Goal: Information Seeking & Learning: Learn about a topic

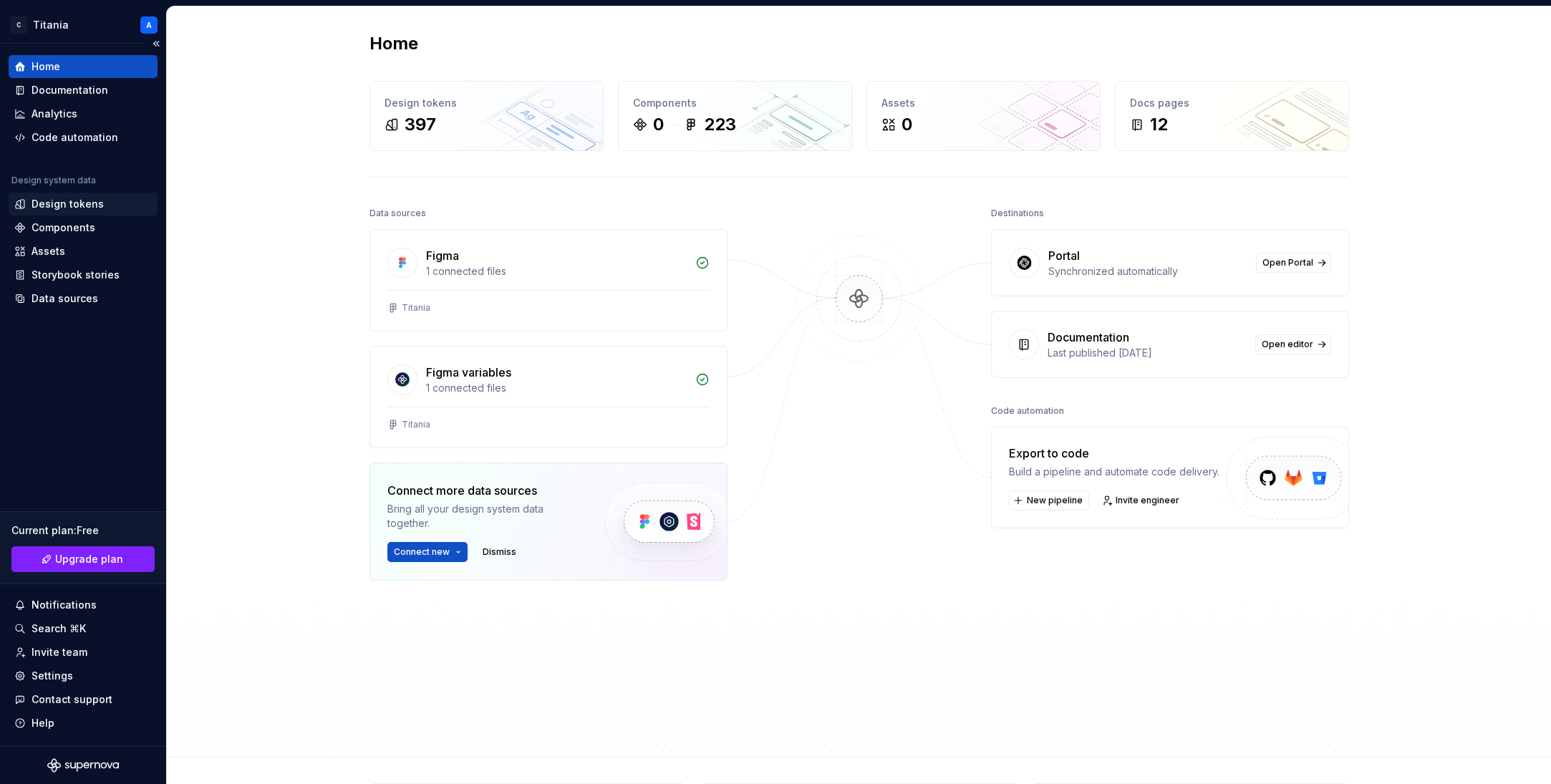
click at [65, 205] on div "Design tokens" at bounding box center [67, 204] width 72 height 14
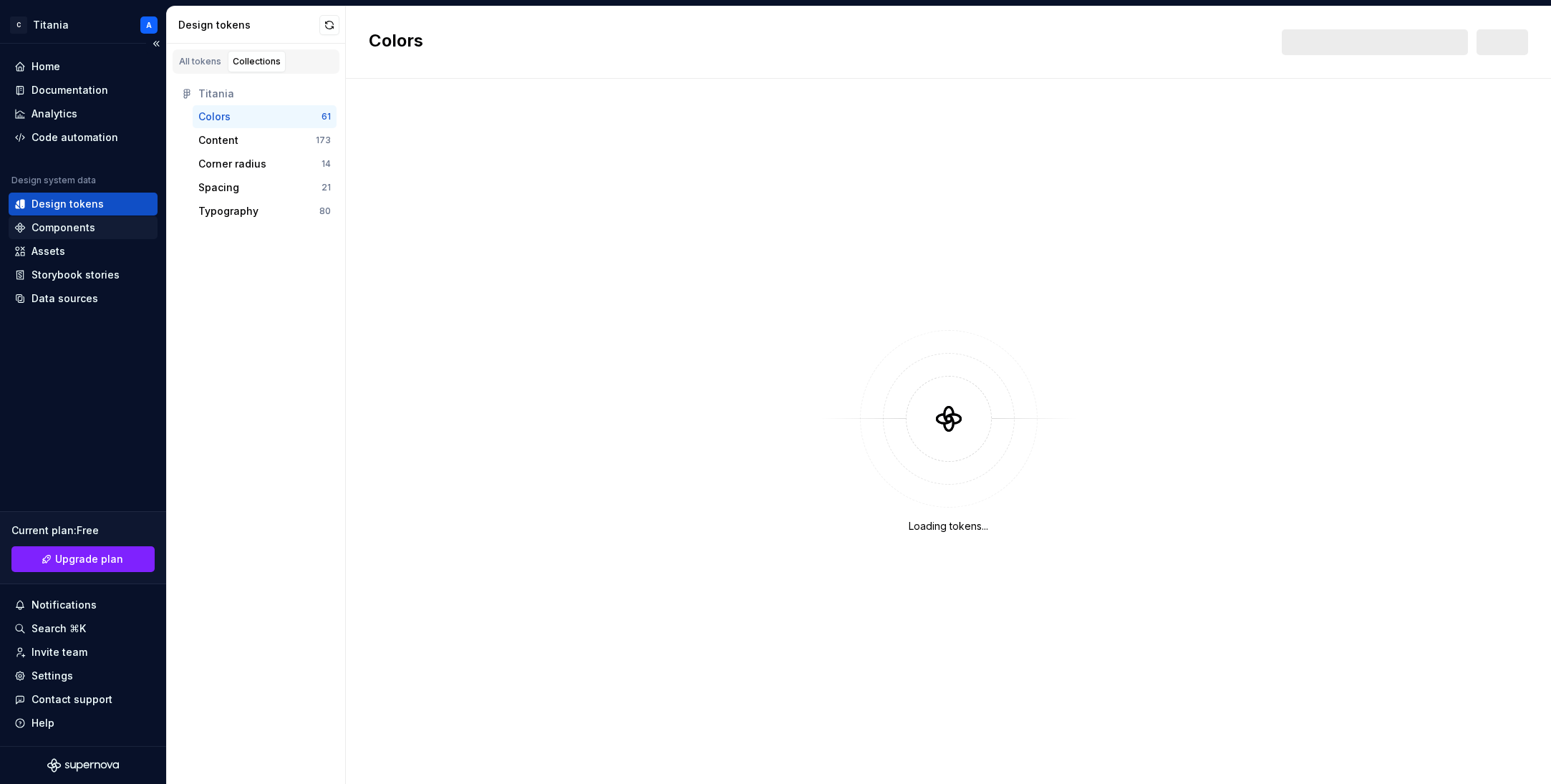
click at [58, 226] on div "Components" at bounding box center [63, 228] width 64 height 14
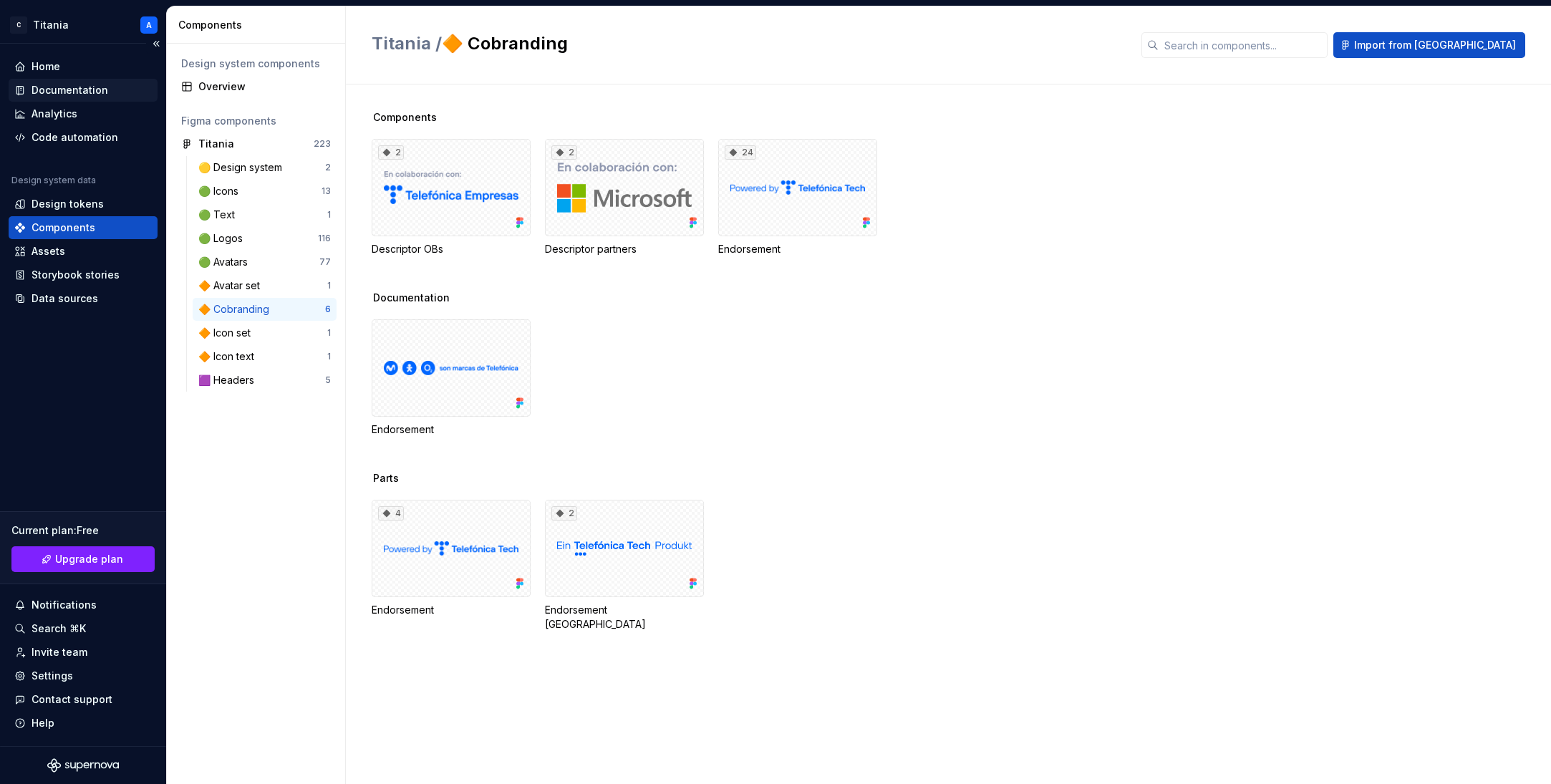
click at [57, 91] on div "Documentation" at bounding box center [69, 90] width 77 height 14
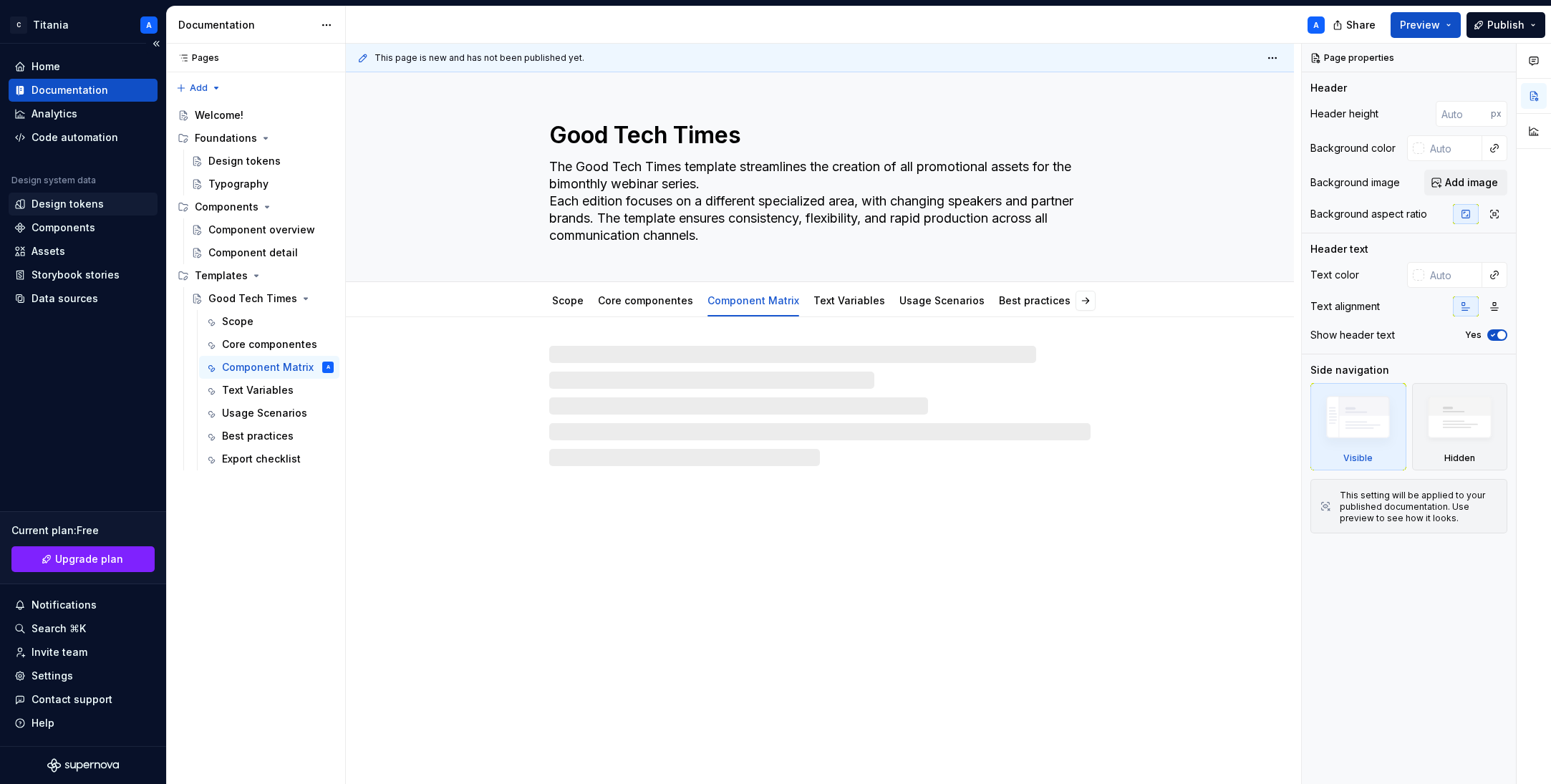
click at [59, 202] on div "Design tokens" at bounding box center [67, 204] width 72 height 14
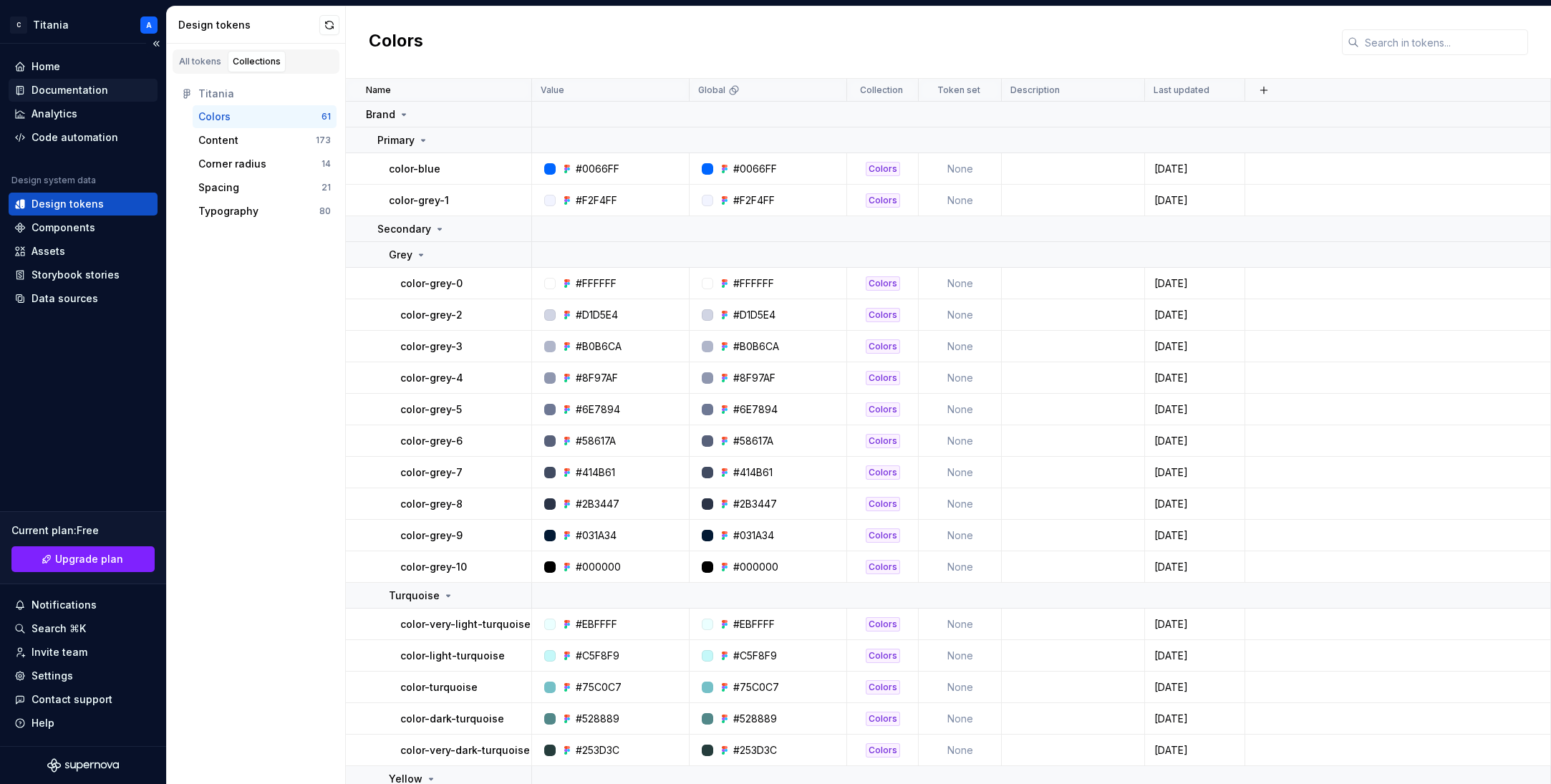
click at [59, 90] on div "Documentation" at bounding box center [69, 90] width 77 height 14
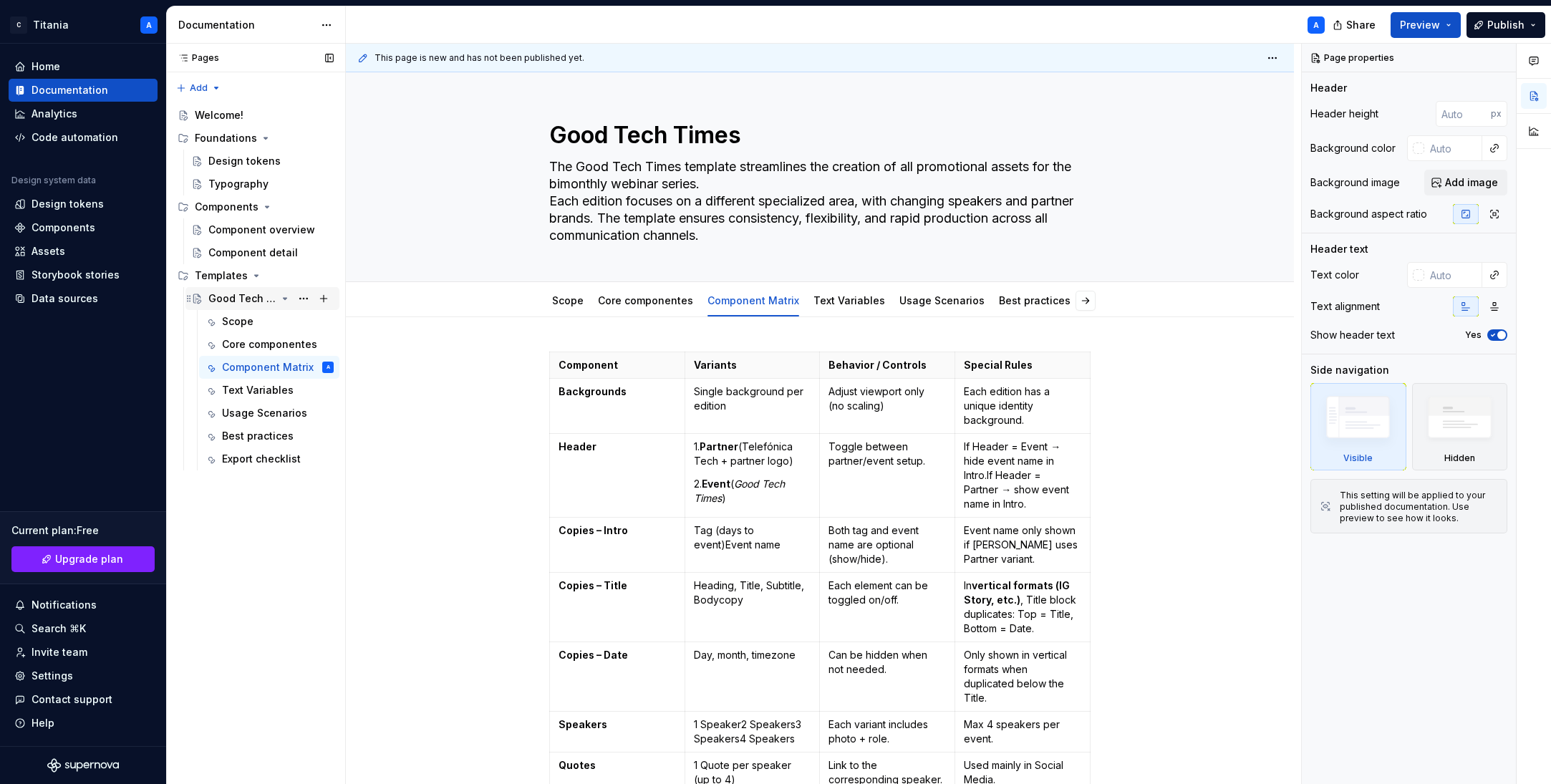
click at [239, 298] on div "Good Tech Times" at bounding box center [242, 298] width 68 height 14
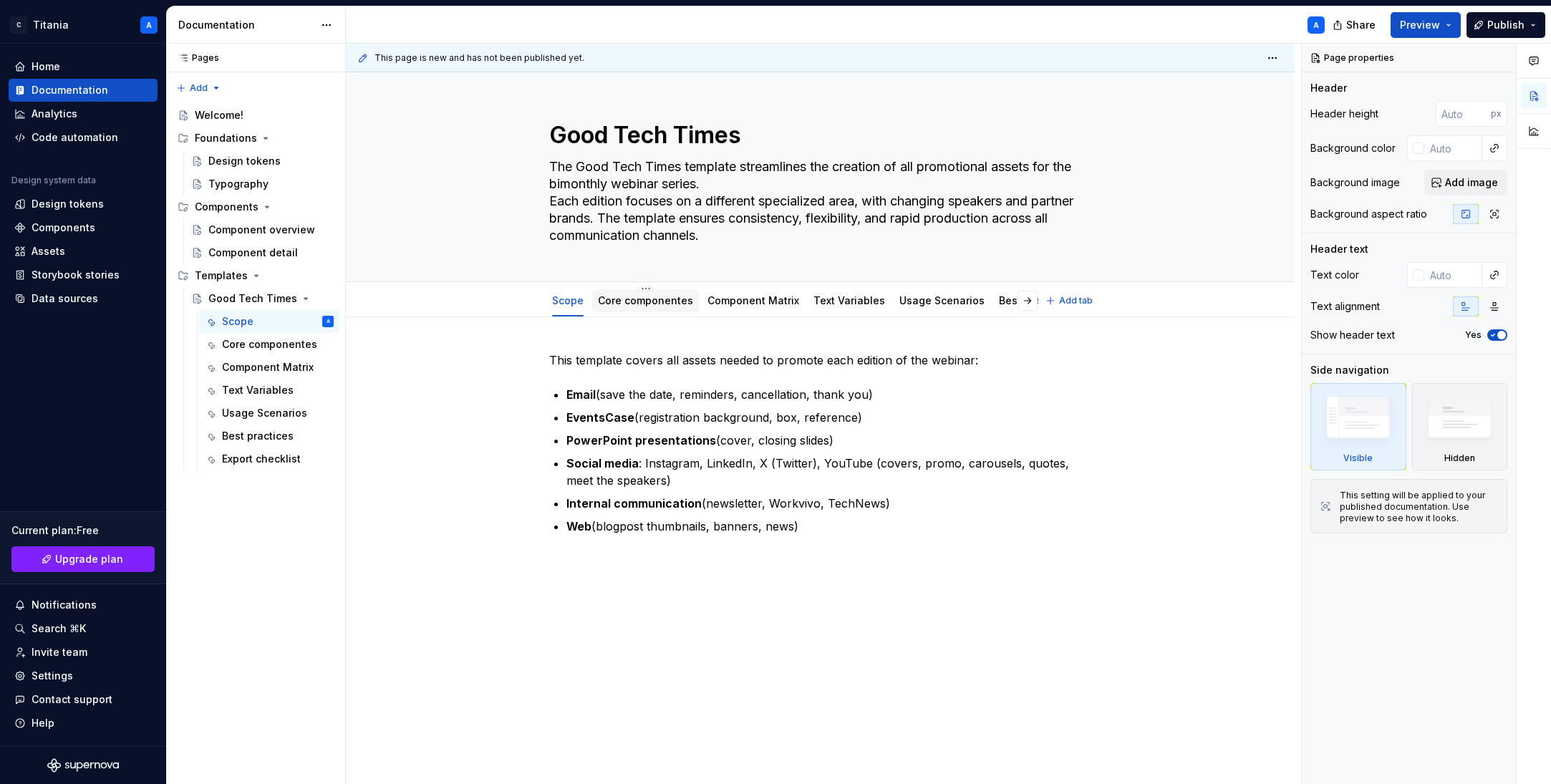
click at [635, 301] on link "Core componentes" at bounding box center [645, 300] width 95 height 12
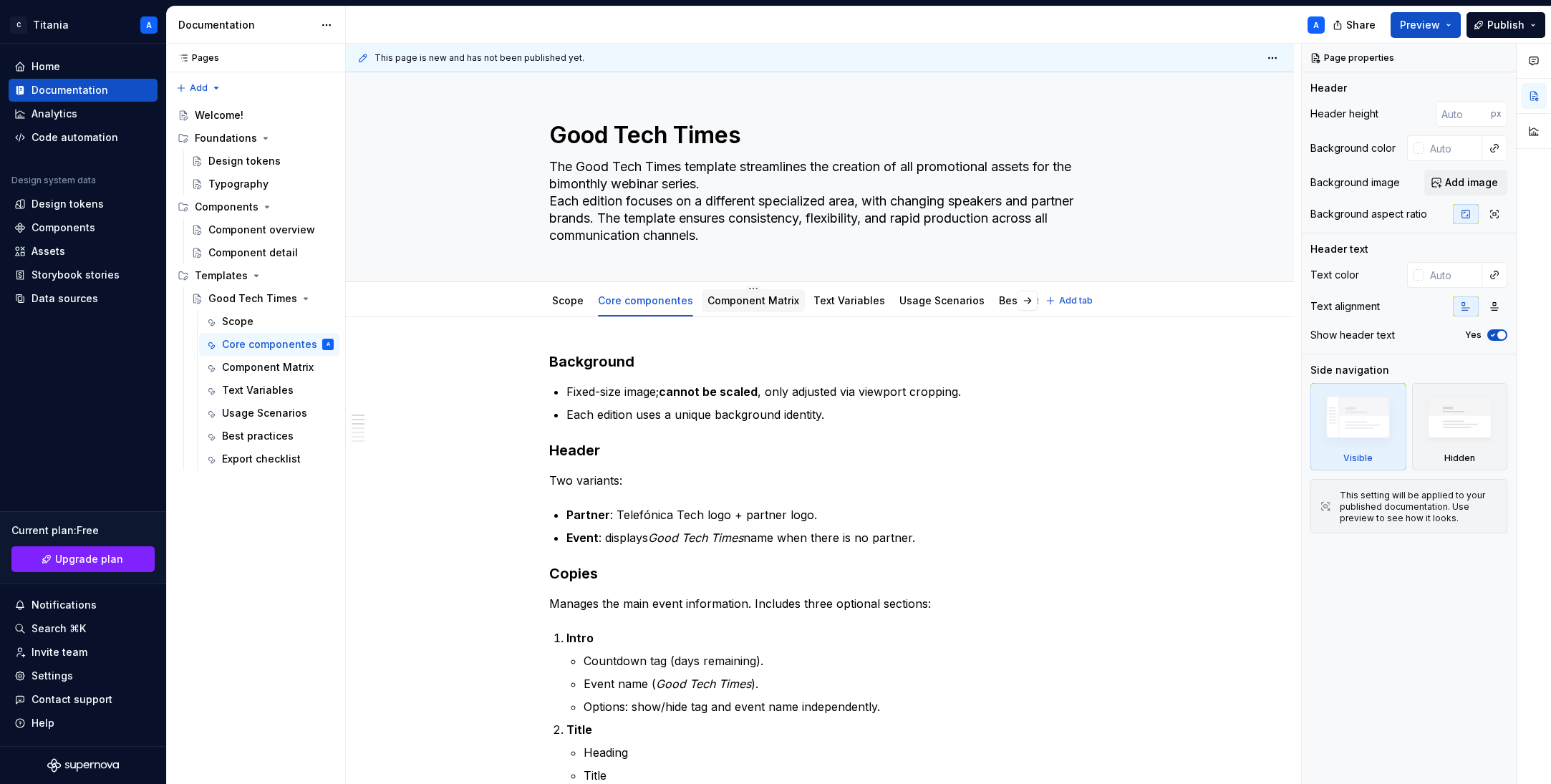
click at [726, 297] on link "Component Matrix" at bounding box center [753, 300] width 91 height 12
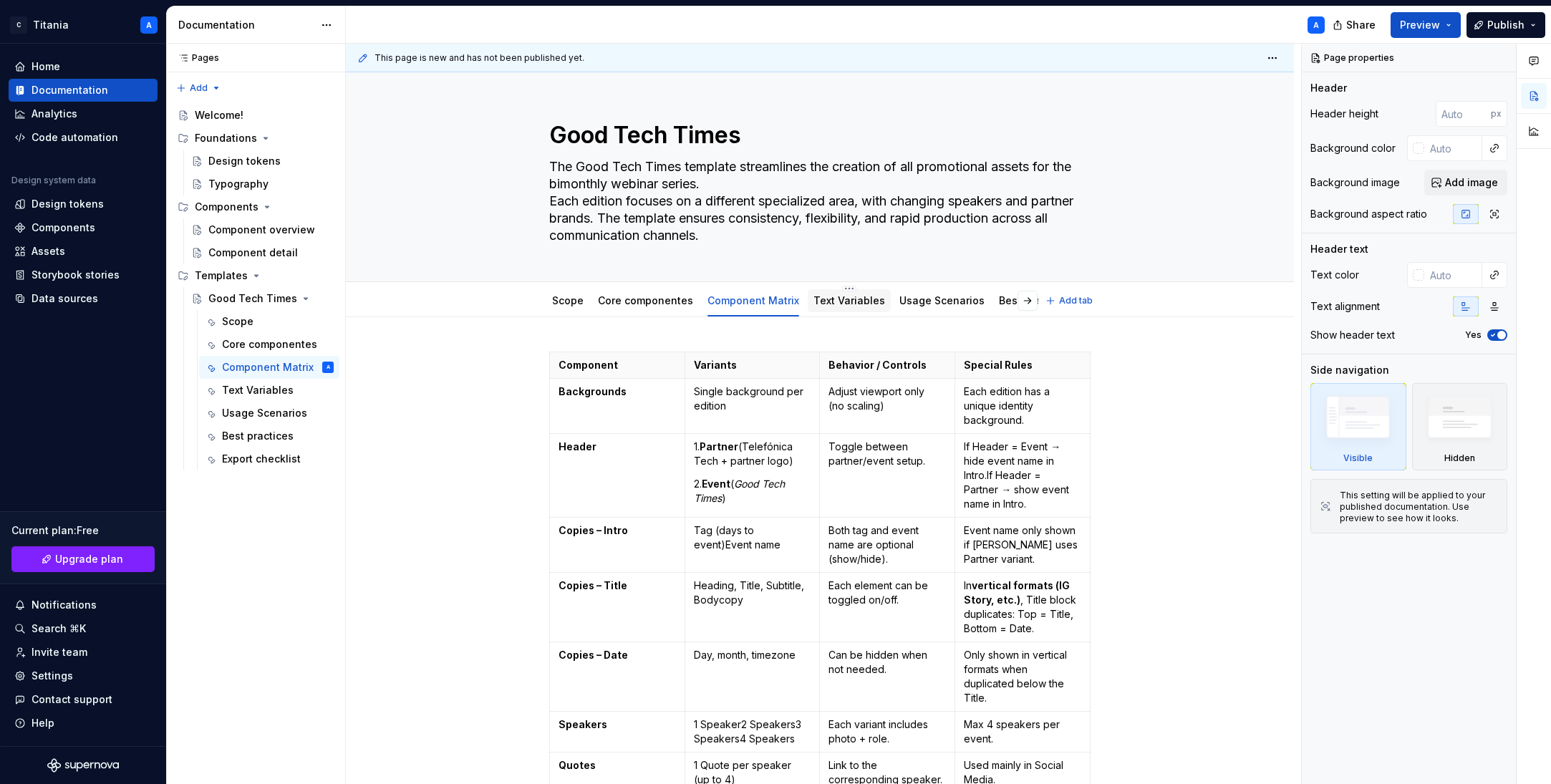
click at [823, 298] on link "Text Variables" at bounding box center [849, 300] width 72 height 12
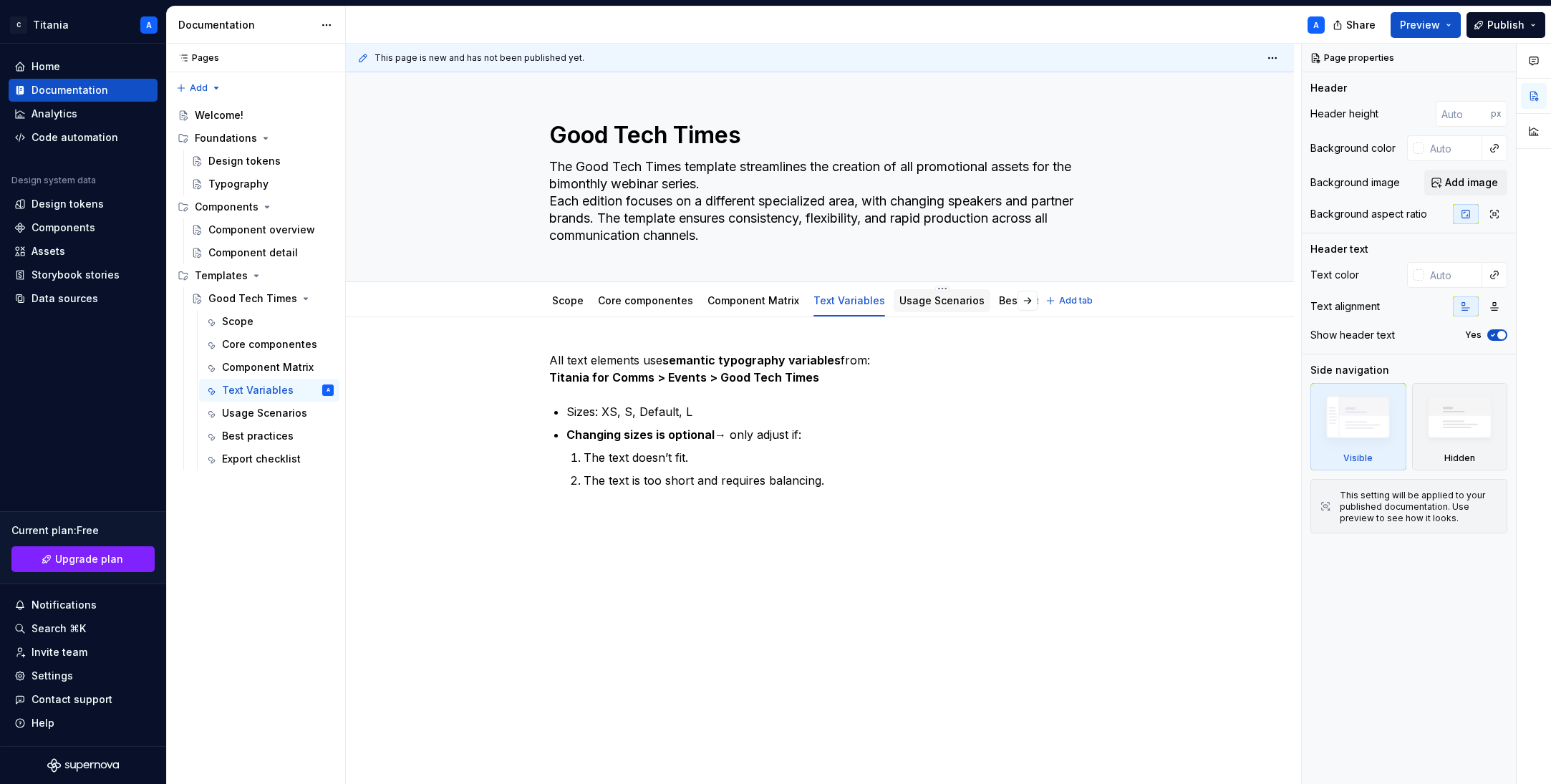
click at [913, 302] on link "Usage Scenarios" at bounding box center [942, 300] width 85 height 12
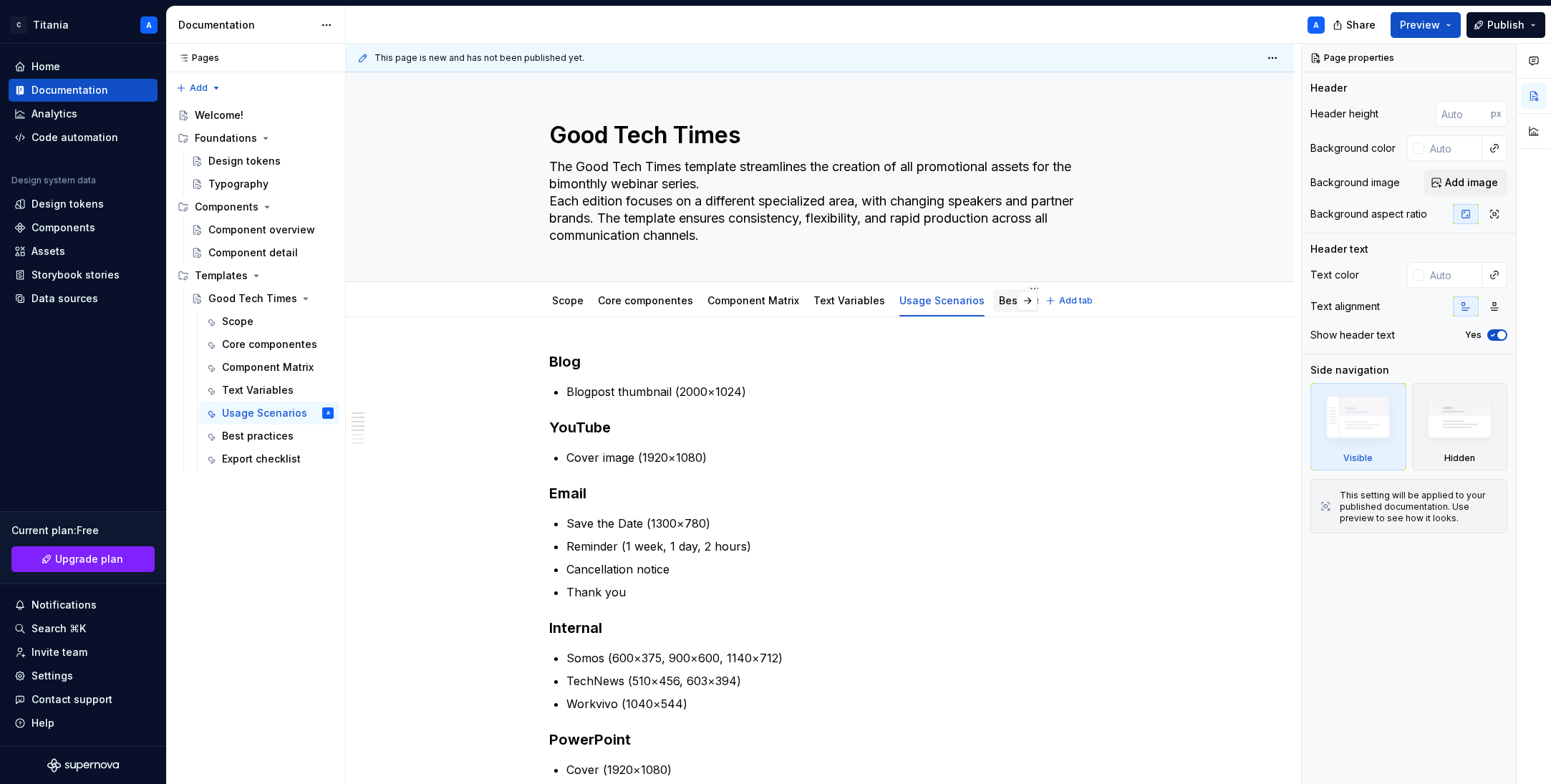
click at [1000, 301] on link "Best practices" at bounding box center [1035, 300] width 72 height 12
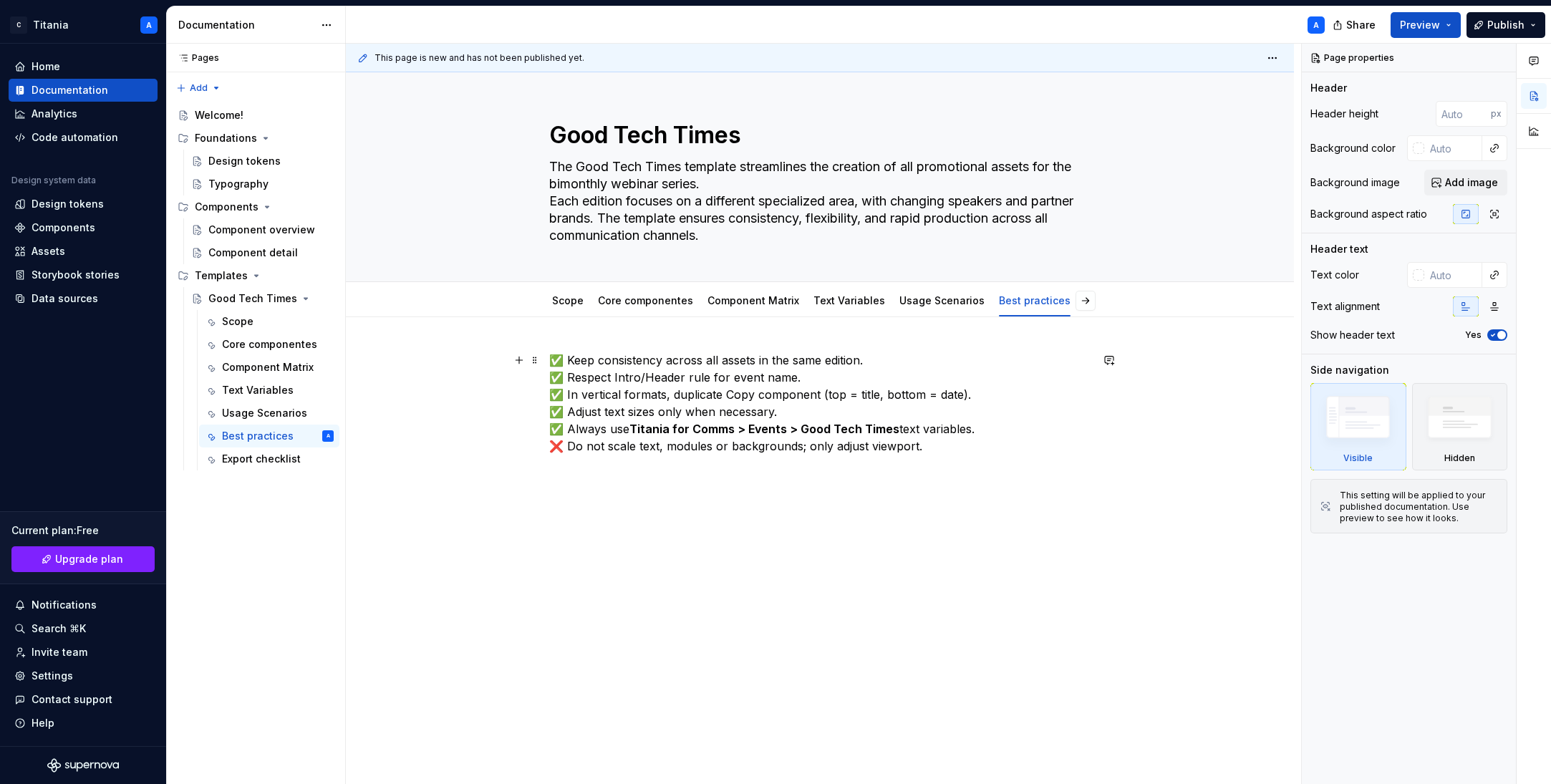
click at [690, 399] on p "✅ Keep consistency across all assets in the same edition. ✅ Respect Intro/Heade…" at bounding box center [819, 412] width 541 height 120
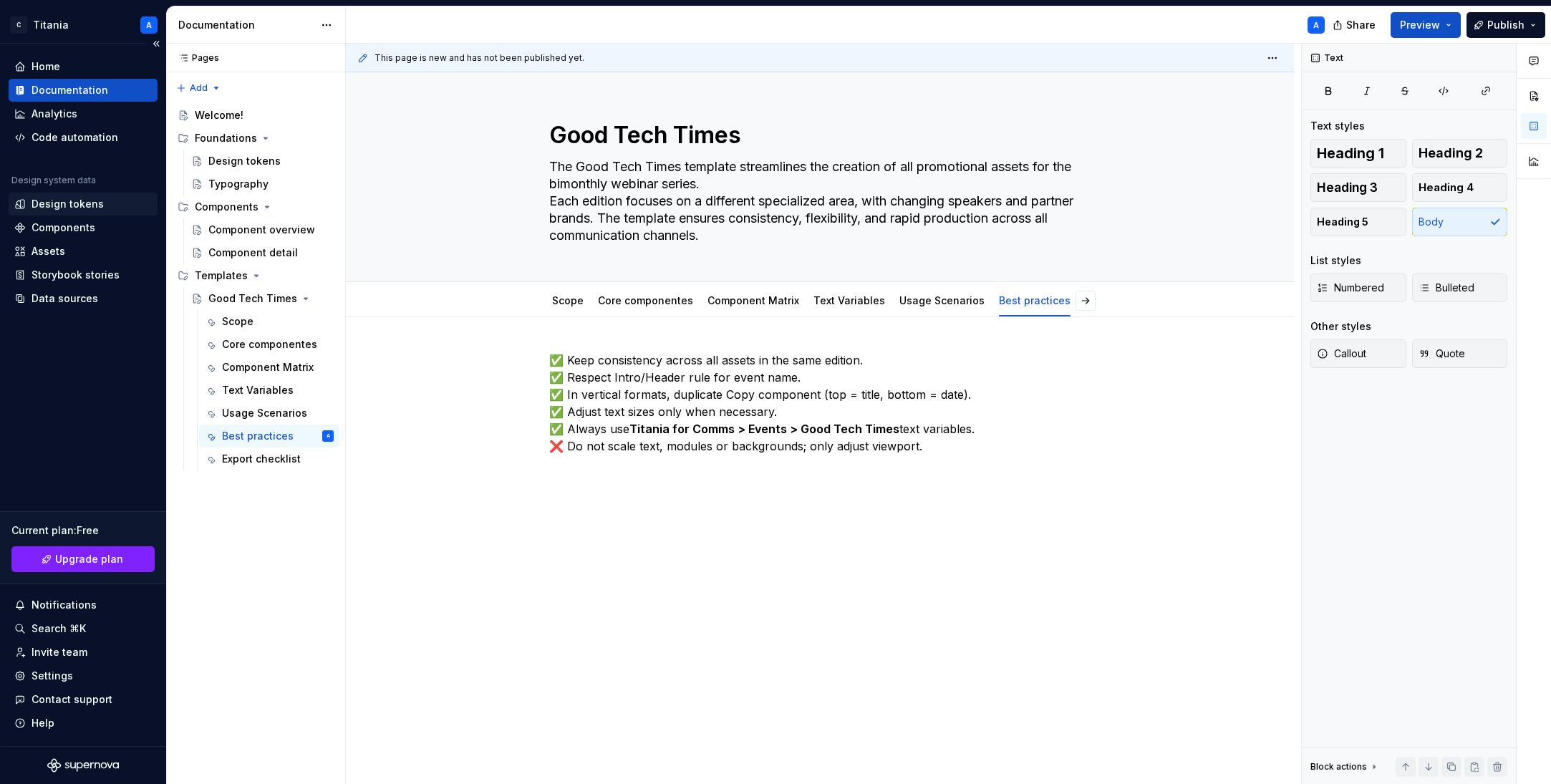
click at [50, 204] on div "Design tokens" at bounding box center [67, 204] width 72 height 14
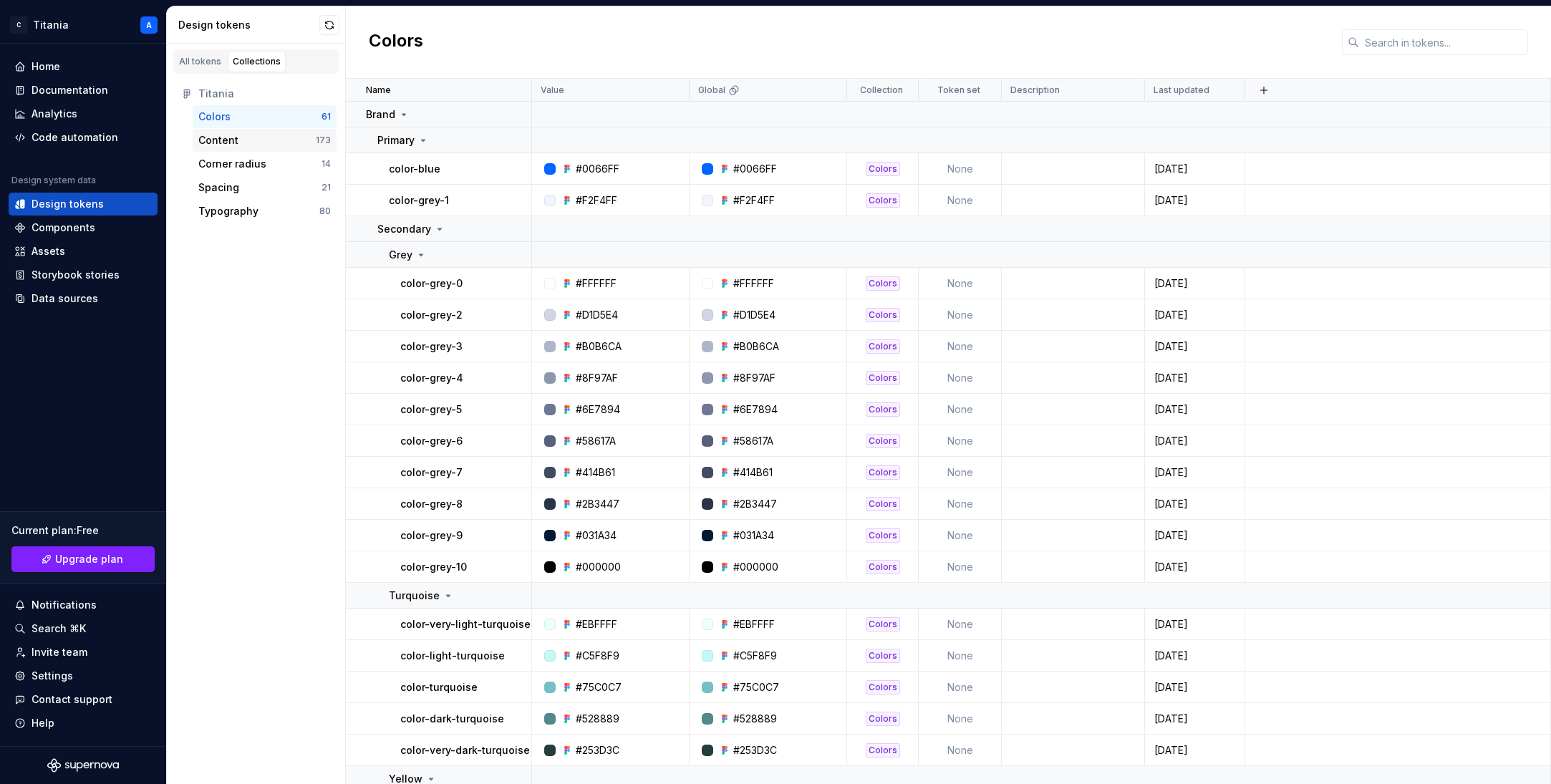
click at [219, 143] on div "Content" at bounding box center [218, 140] width 40 height 14
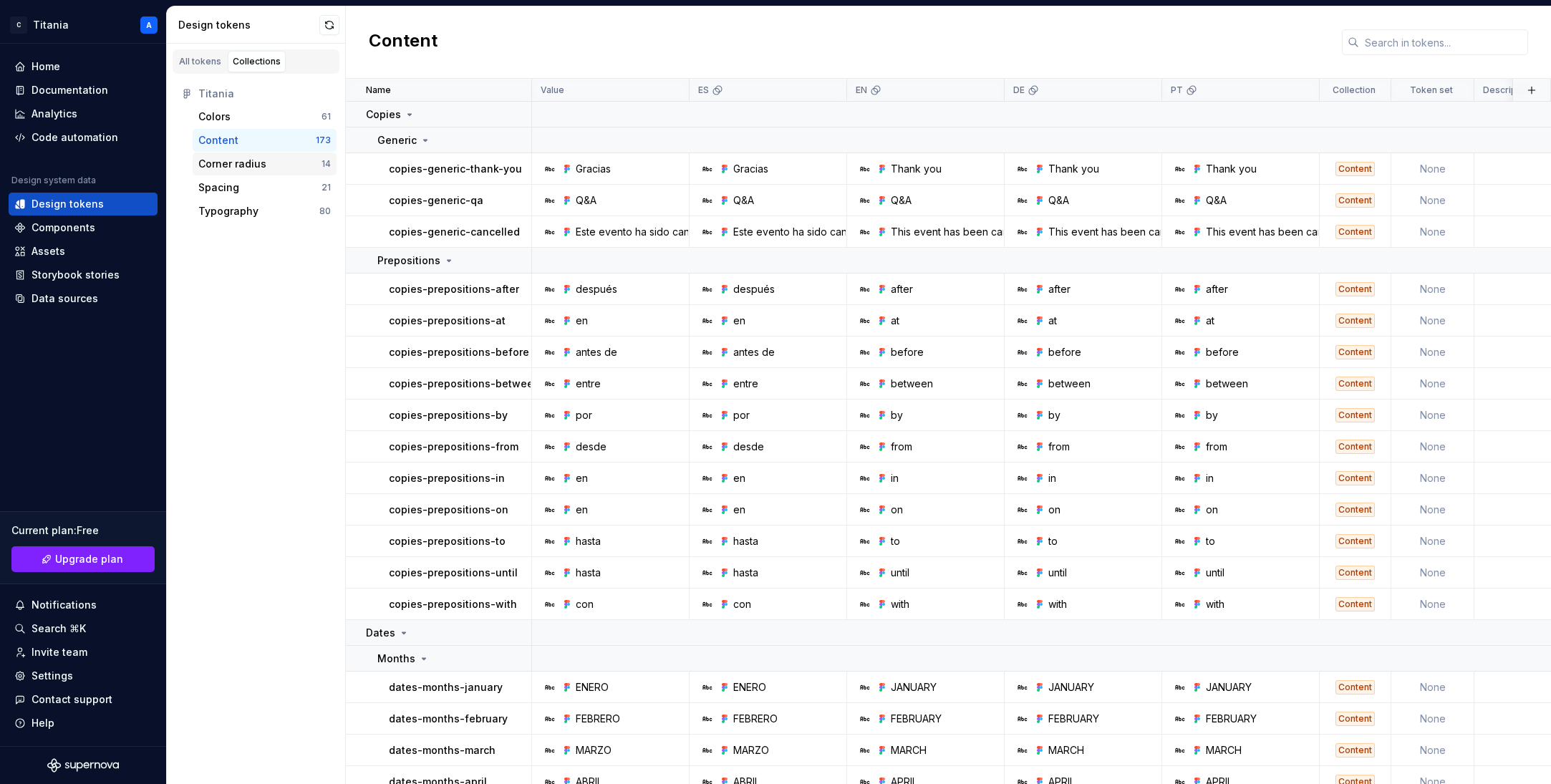
click at [221, 166] on div "Corner radius" at bounding box center [231, 164] width 68 height 14
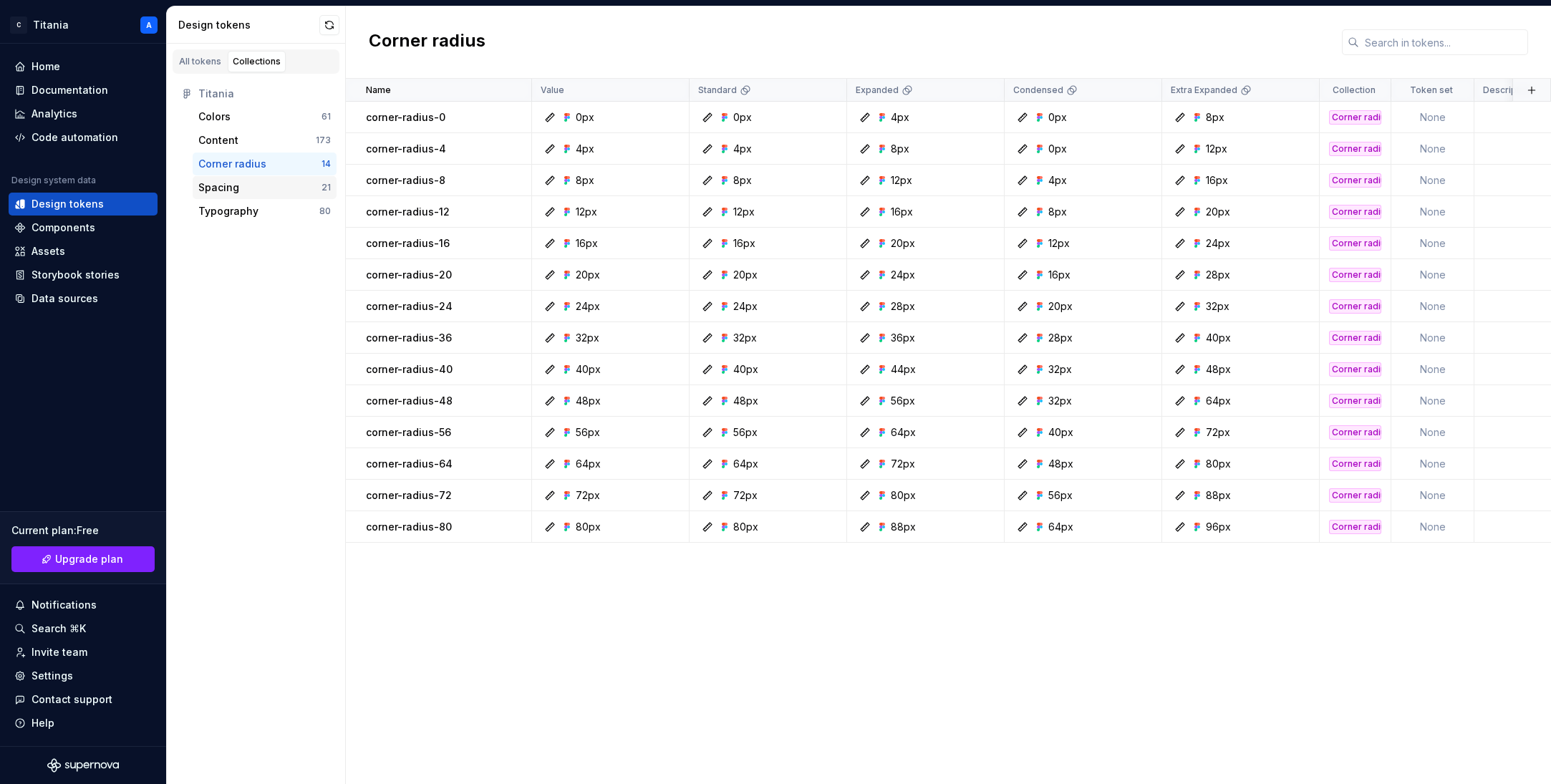
click at [220, 188] on div "Spacing" at bounding box center [219, 187] width 41 height 14
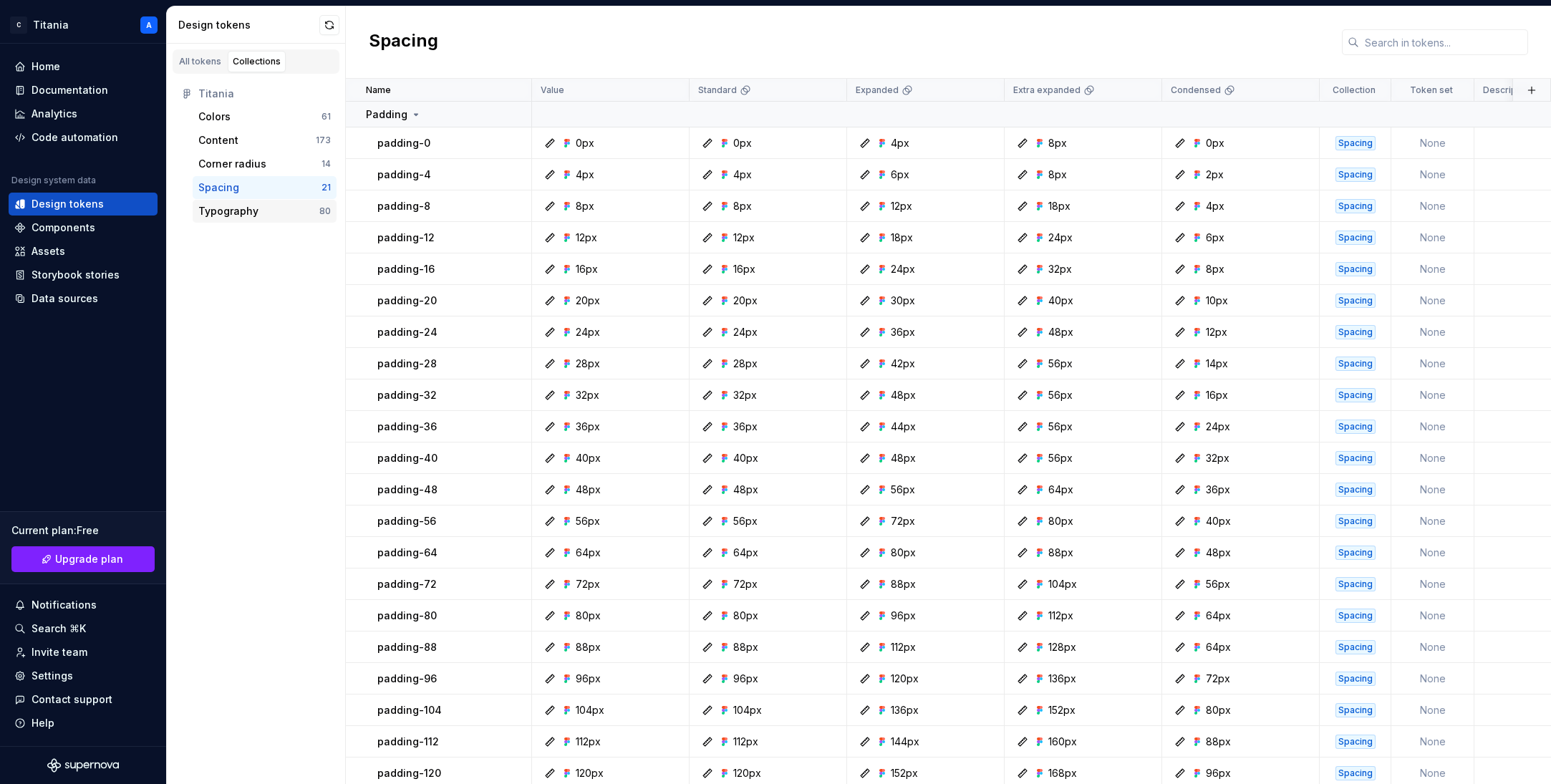
click at [226, 210] on div "Typography" at bounding box center [228, 211] width 60 height 14
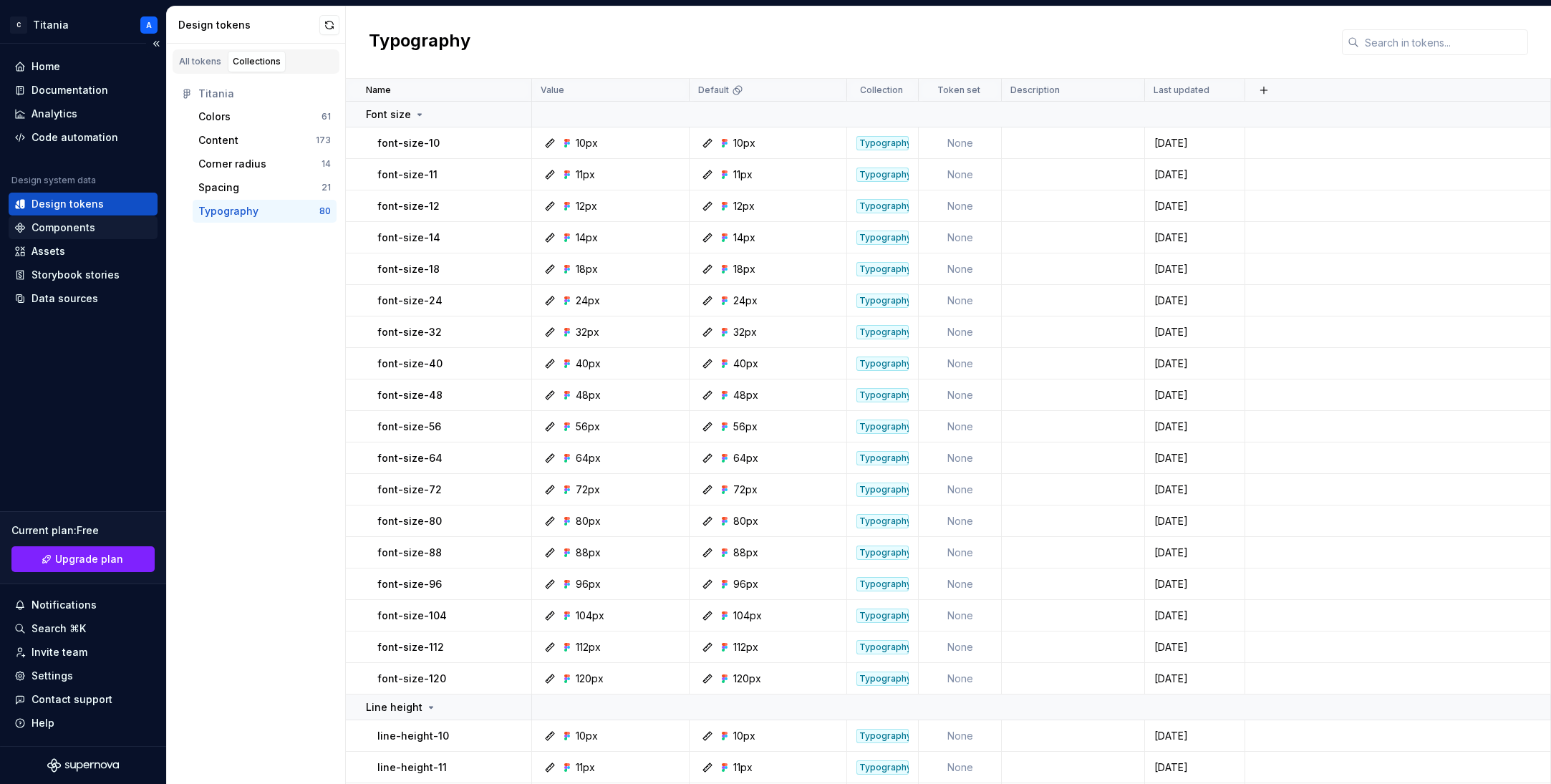
click at [54, 231] on div "Components" at bounding box center [63, 228] width 64 height 14
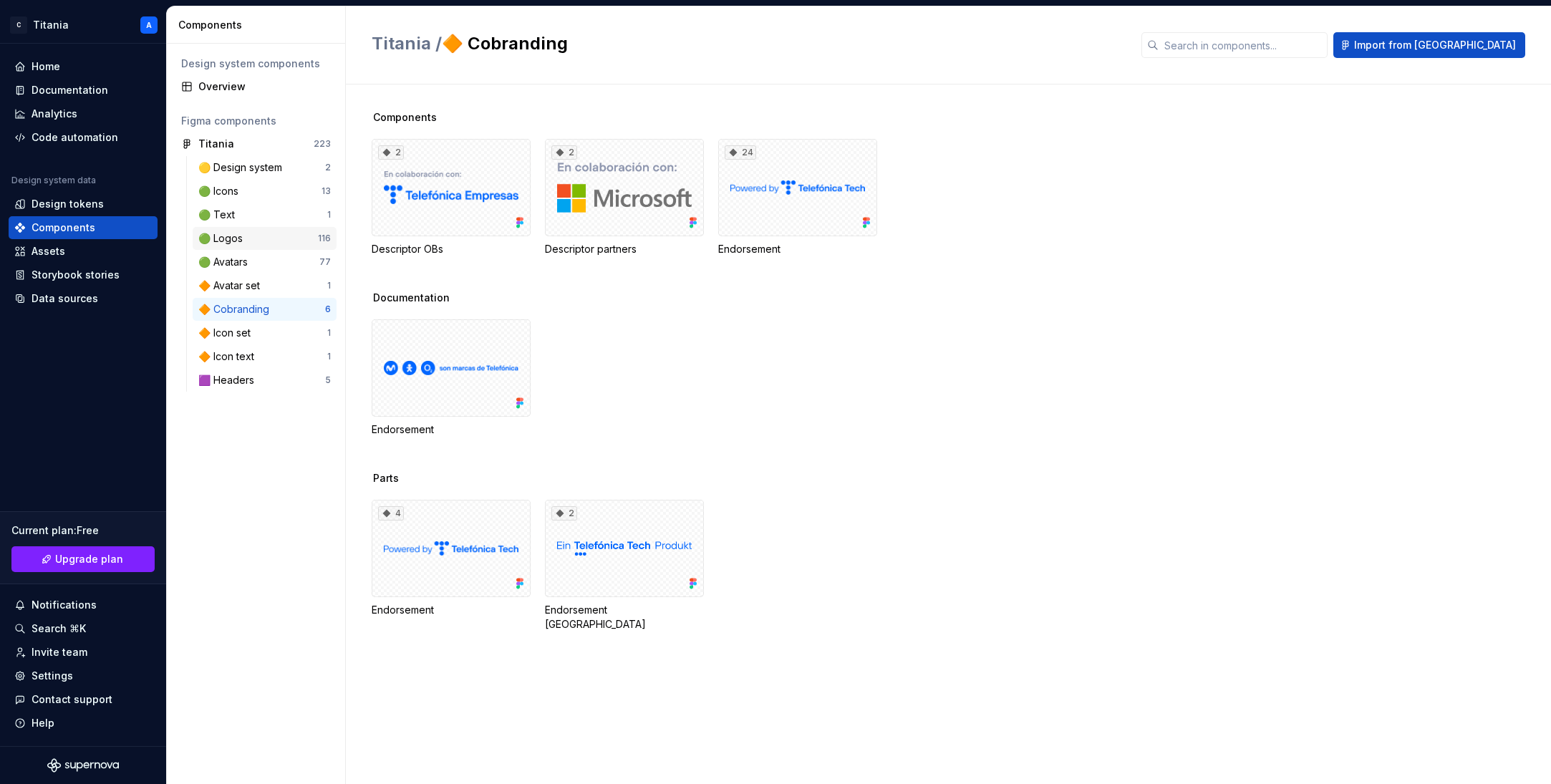
click at [228, 237] on div "🟢 Logos" at bounding box center [223, 238] width 50 height 14
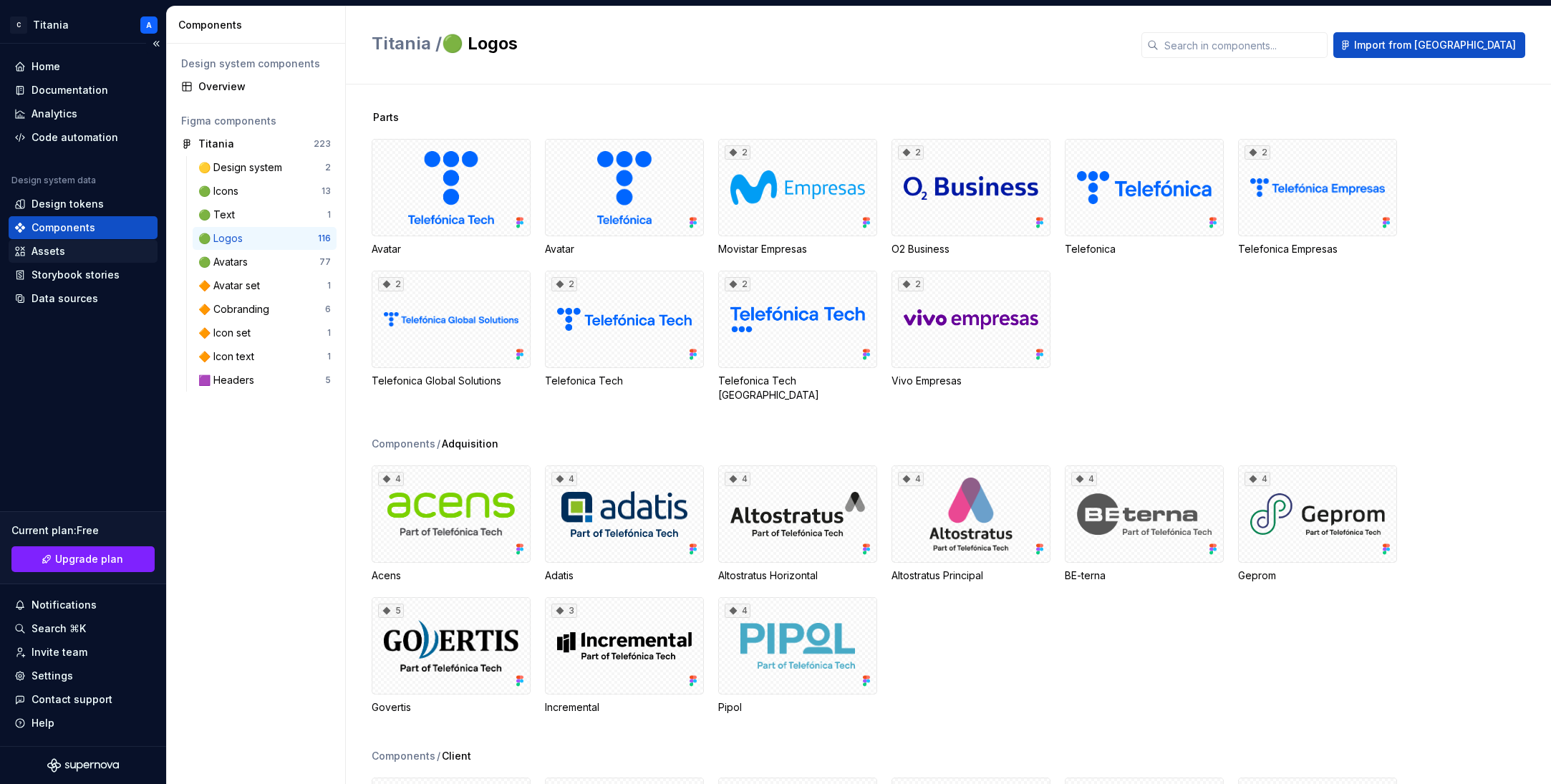
click at [47, 253] on div "Assets" at bounding box center [48, 251] width 34 height 14
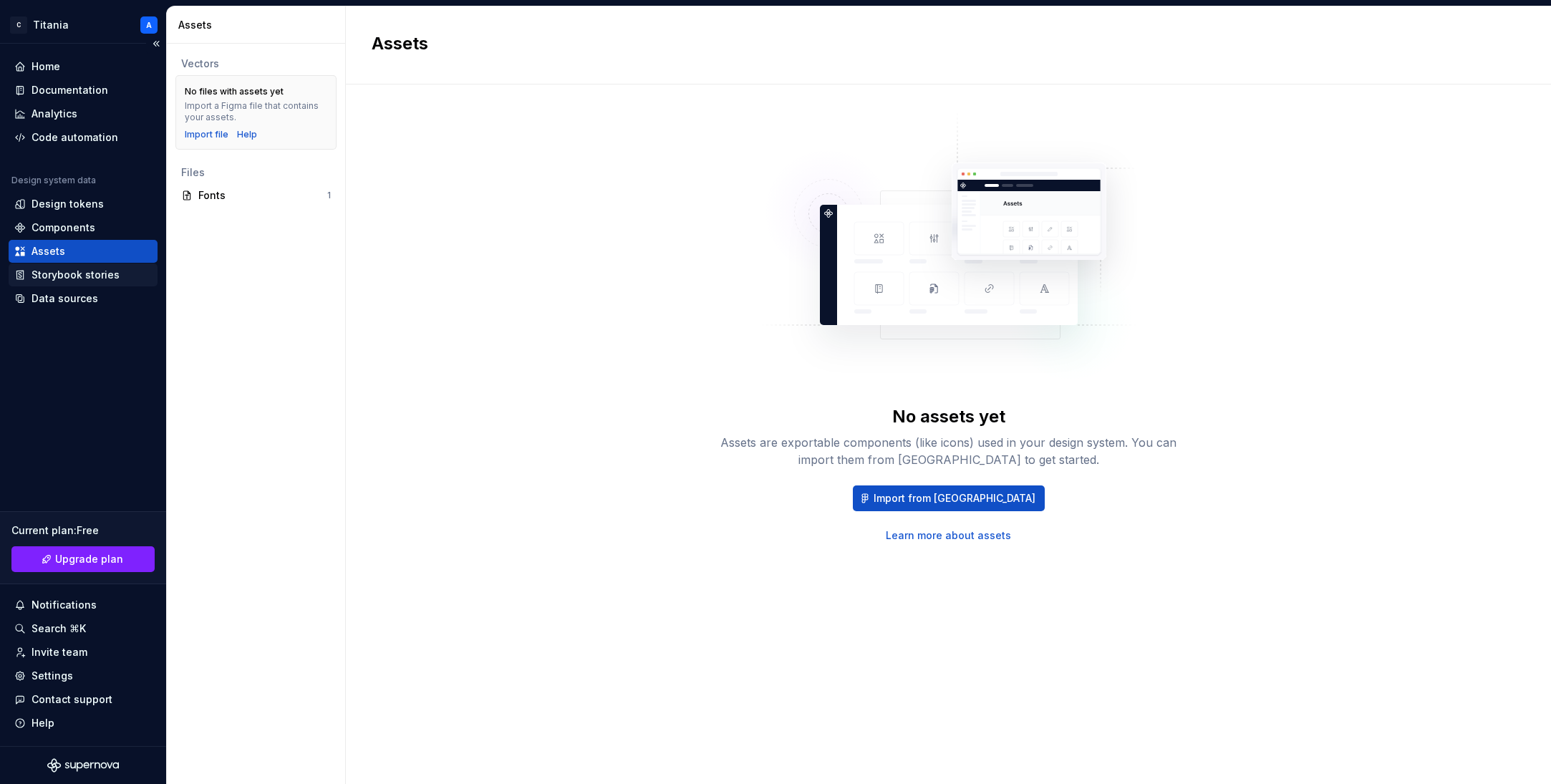
click at [49, 272] on div "Storybook stories" at bounding box center [75, 275] width 88 height 14
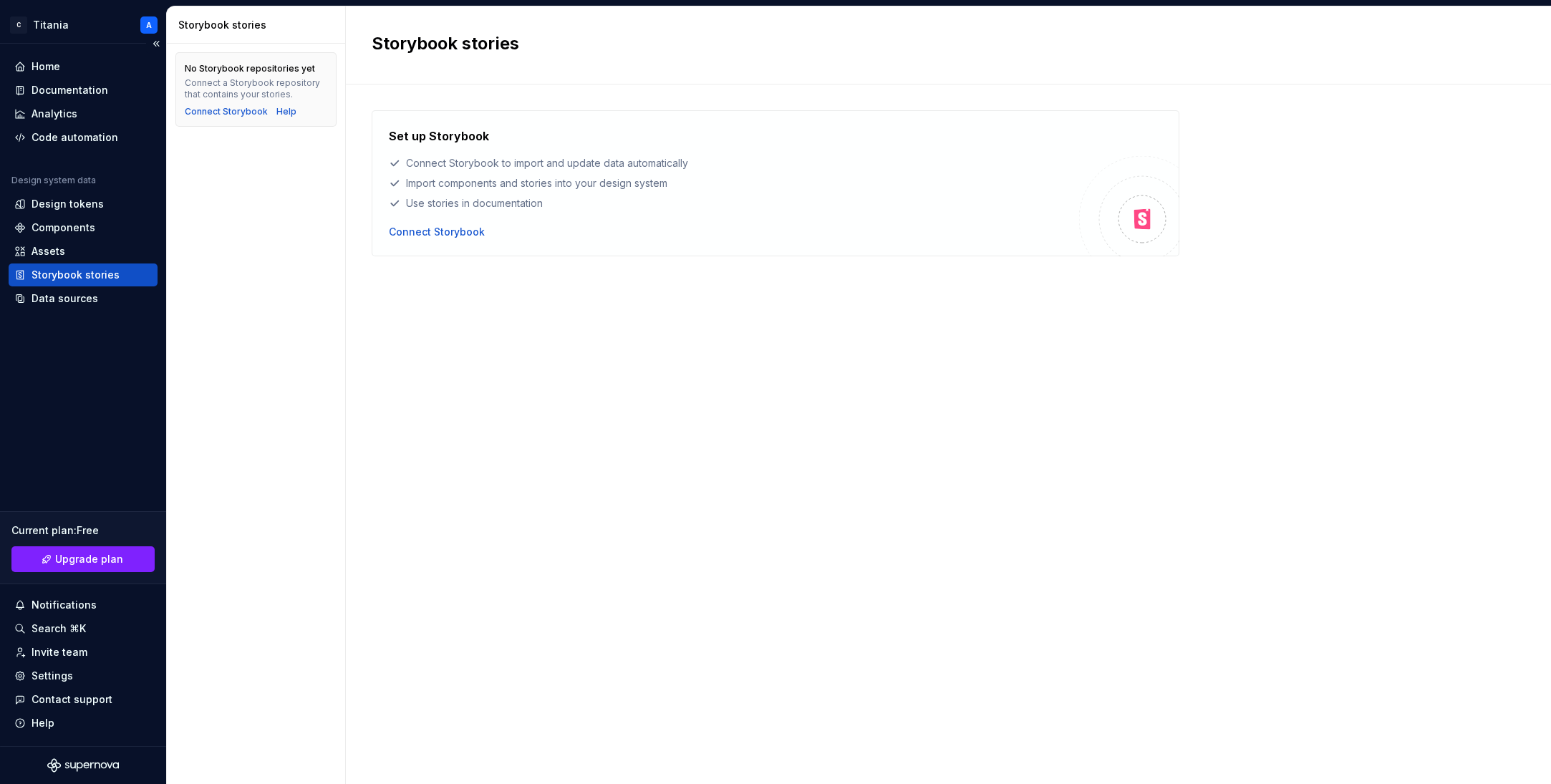
drag, startPoint x: 53, startPoint y: 295, endPoint x: 42, endPoint y: 269, distance: 28.2
click at [53, 295] on div "Data sources" at bounding box center [64, 298] width 66 height 14
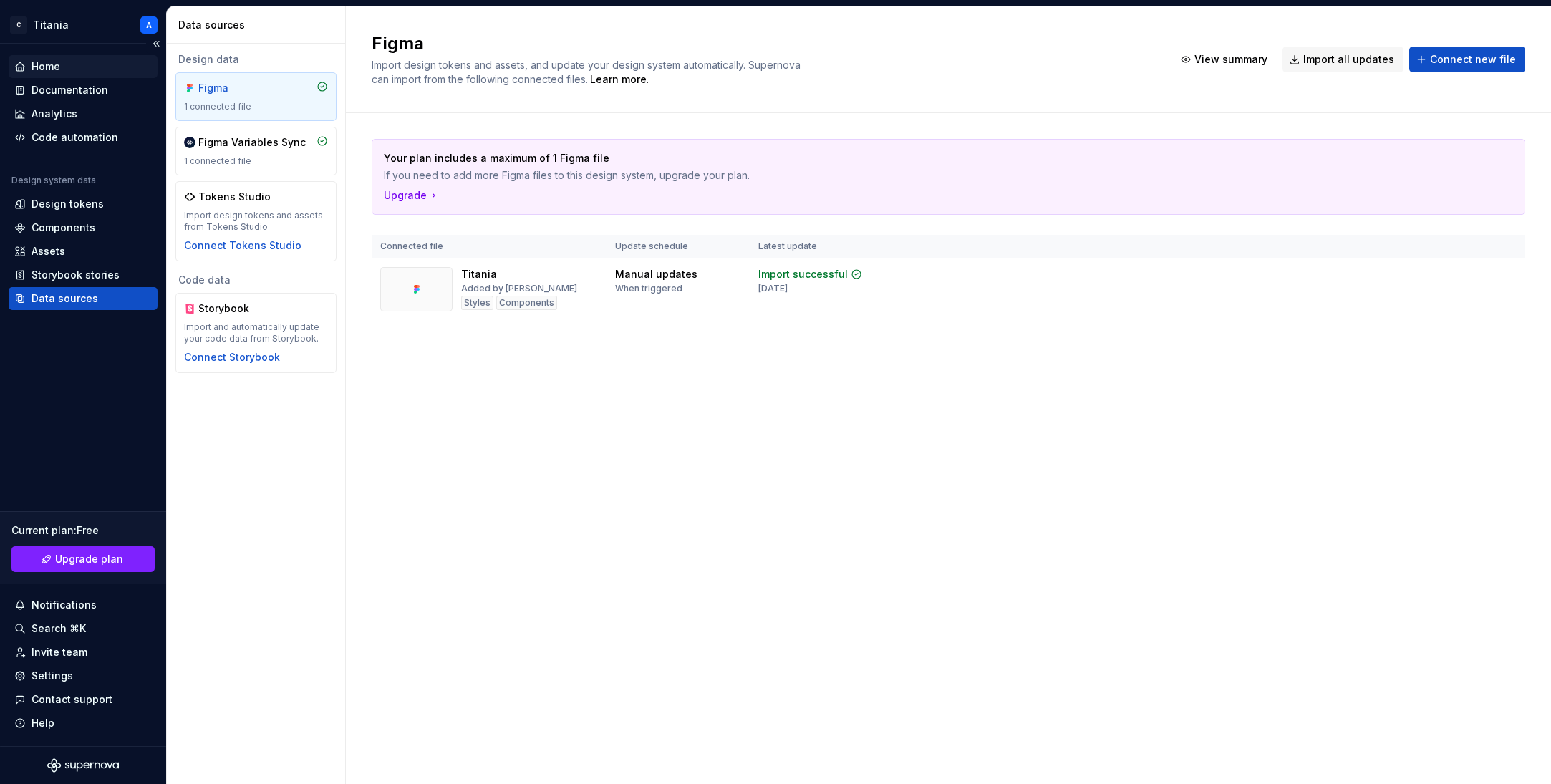
click at [53, 69] on div "Home" at bounding box center [46, 66] width 29 height 14
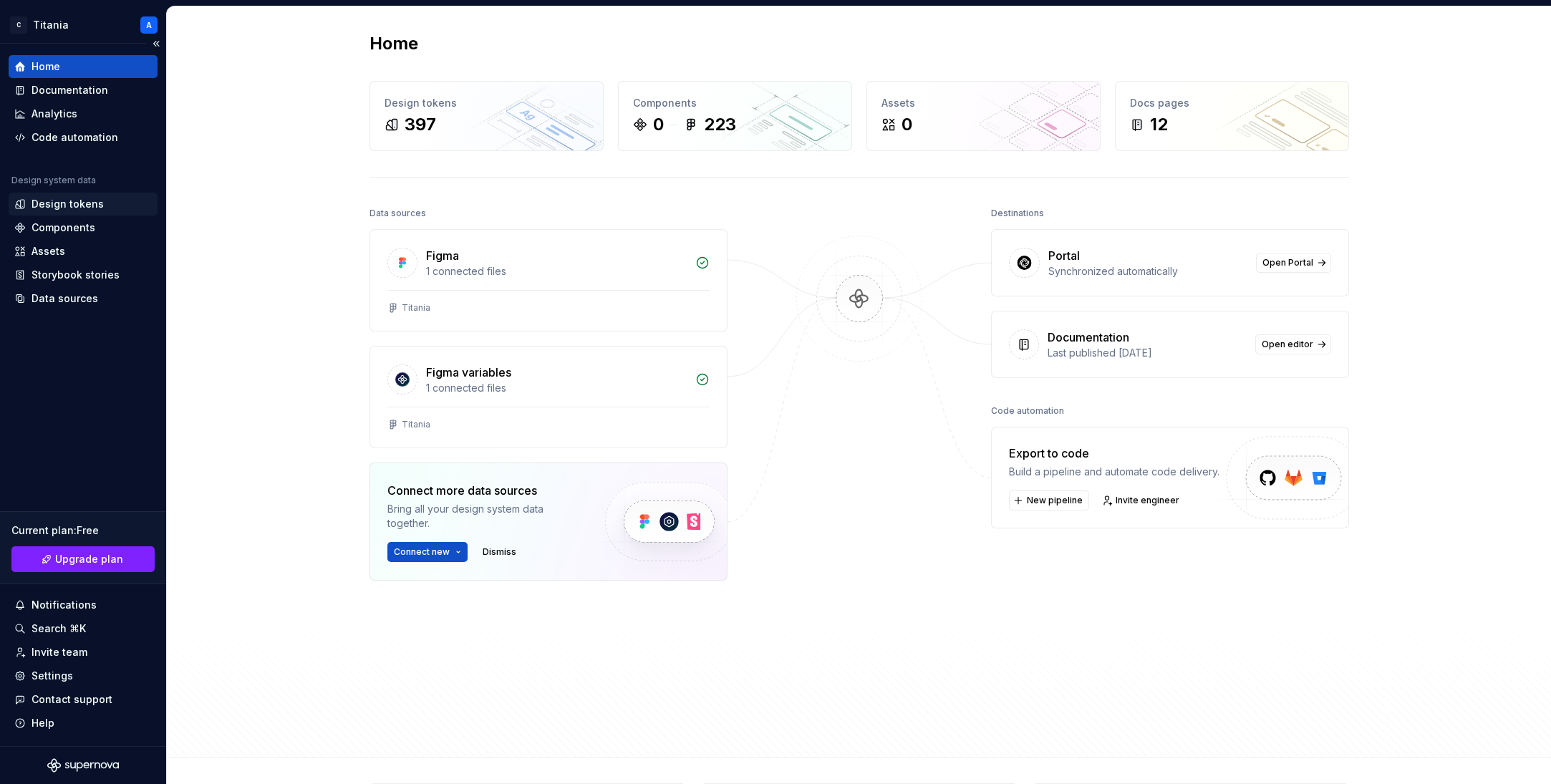
click at [57, 206] on div "Design tokens" at bounding box center [67, 204] width 72 height 14
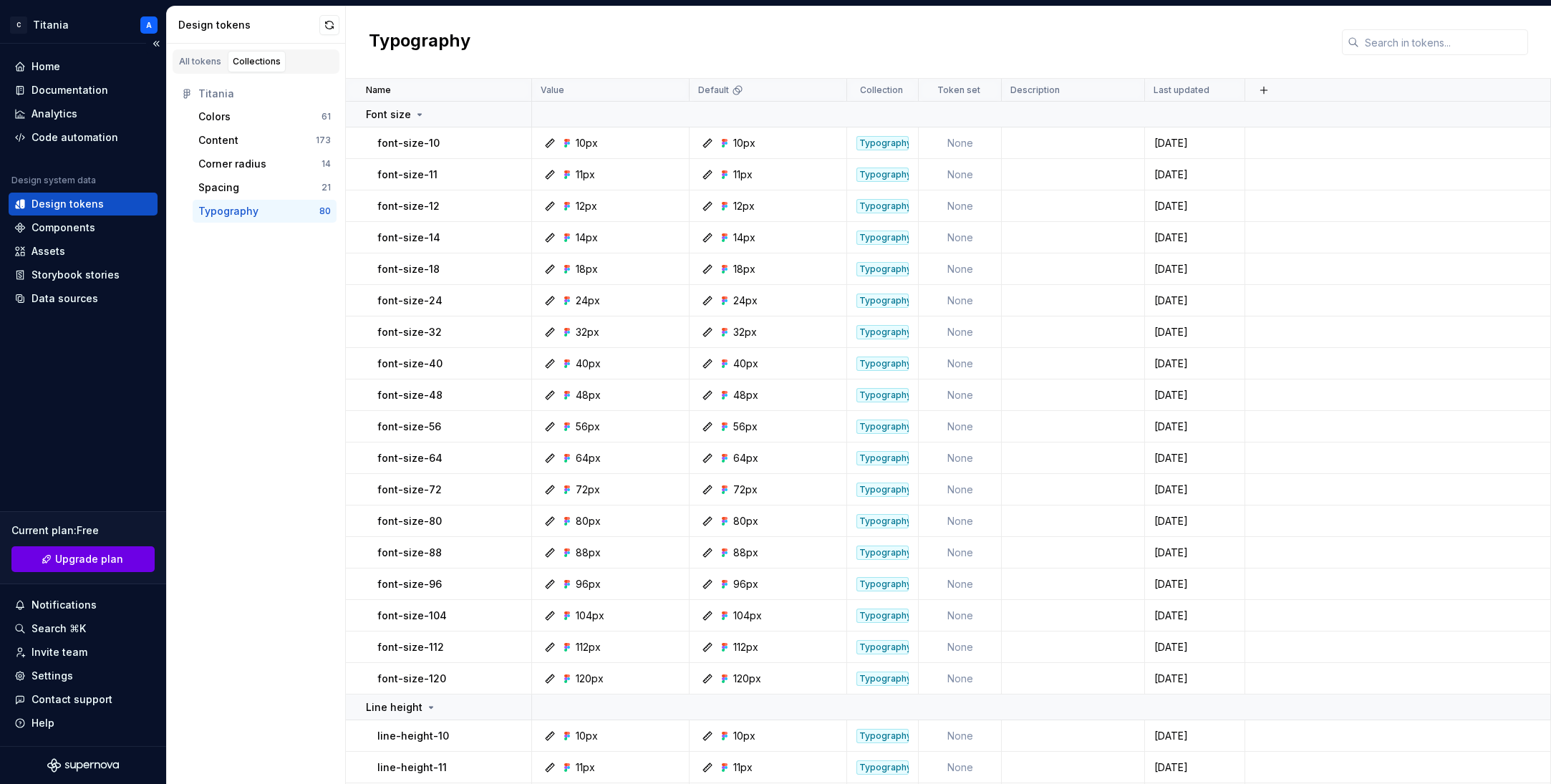
click at [52, 557] on button "Upgrade plan" at bounding box center [83, 559] width 143 height 26
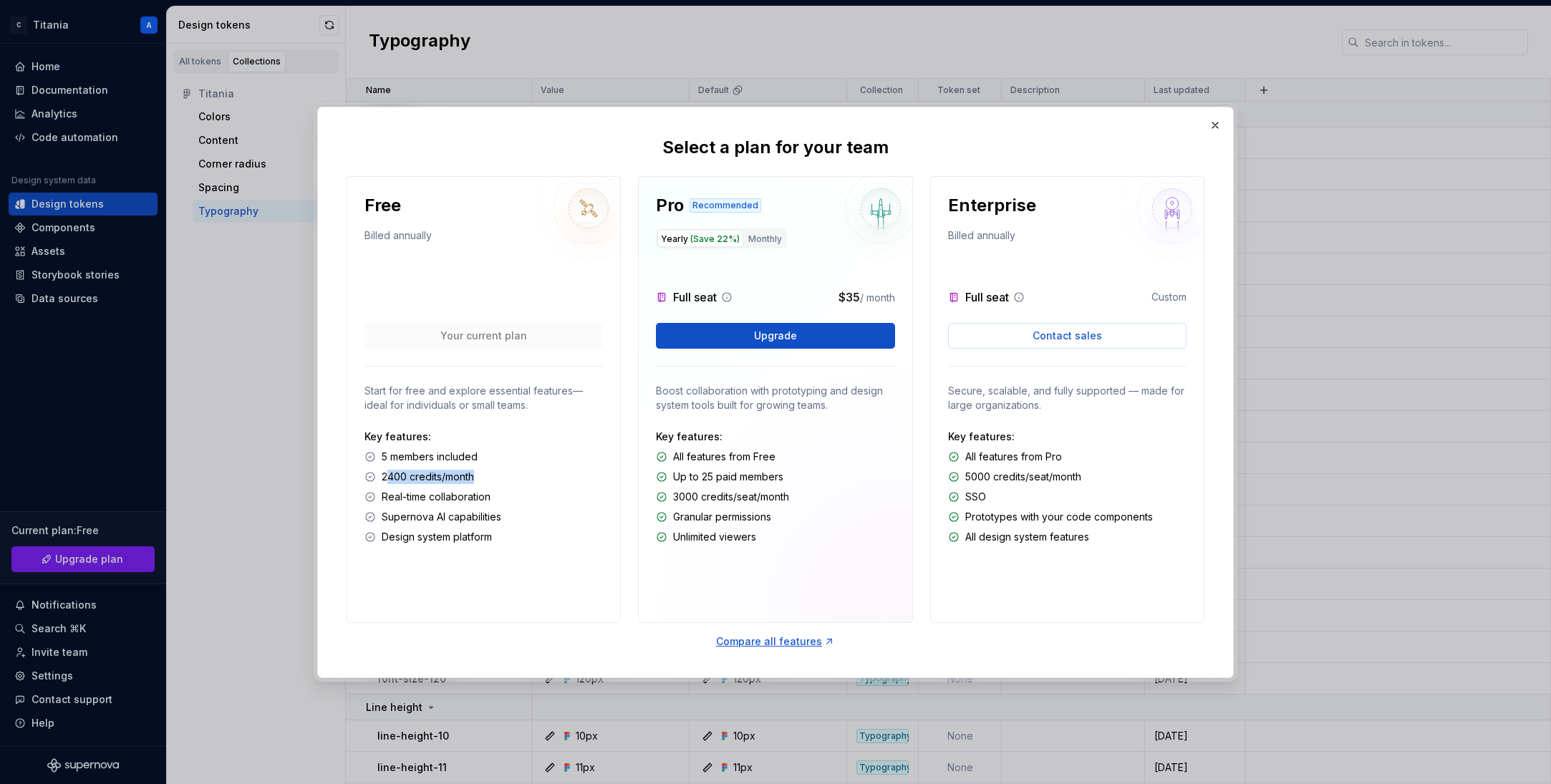
drag, startPoint x: 385, startPoint y: 479, endPoint x: 492, endPoint y: 479, distance: 107.0
click at [487, 480] on div "2400 credits/month" at bounding box center [483, 476] width 238 height 14
click at [424, 474] on p "2400 credits/month" at bounding box center [427, 476] width 92 height 14
drag, startPoint x: 474, startPoint y: 476, endPoint x: 384, endPoint y: 478, distance: 90.0
click at [384, 478] on p "2400 credits/month" at bounding box center [427, 476] width 92 height 14
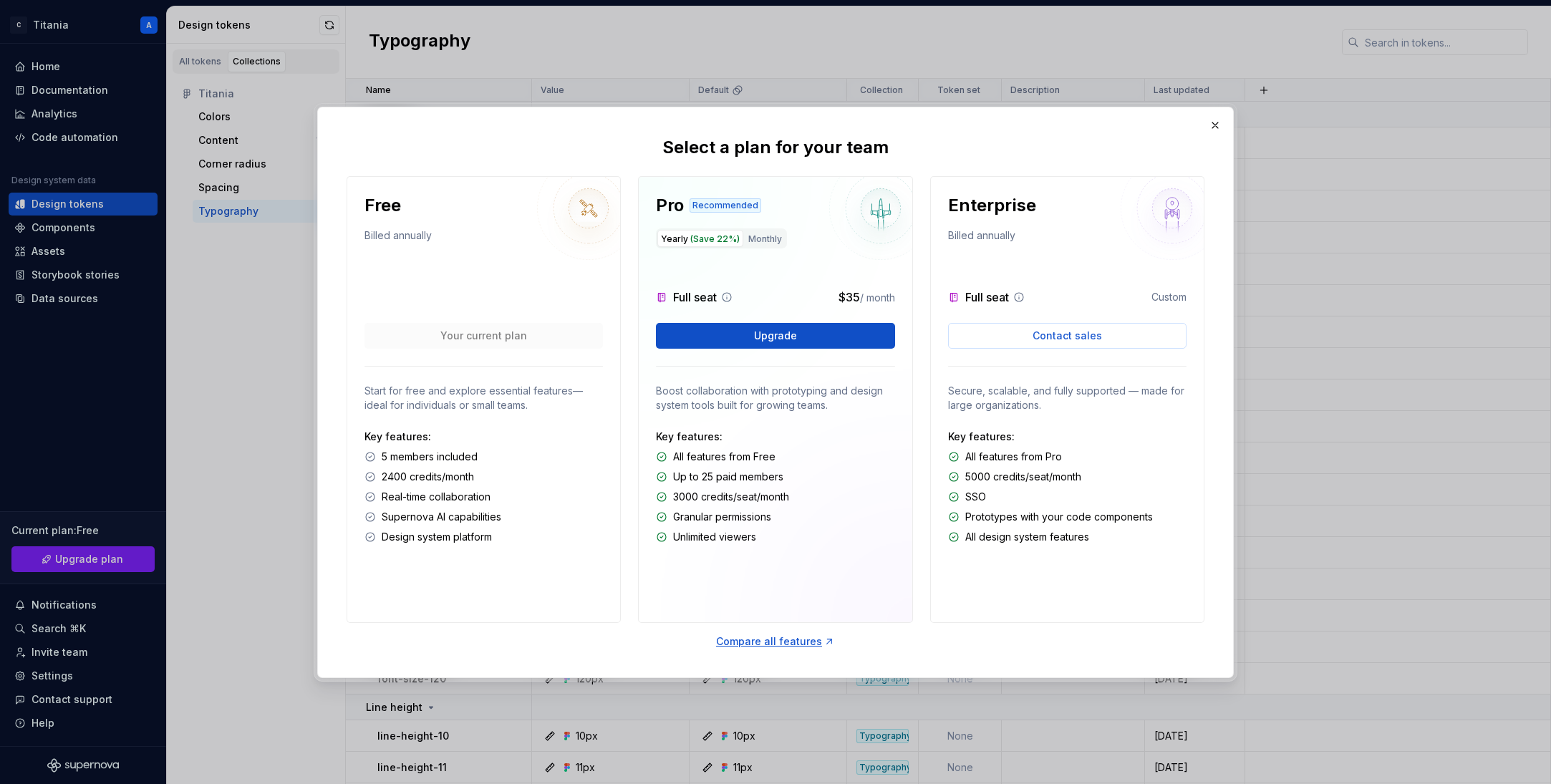
drag, startPoint x: 411, startPoint y: 455, endPoint x: 420, endPoint y: 462, distance: 11.4
click at [414, 456] on p "5 members included" at bounding box center [429, 457] width 96 height 14
click at [1217, 127] on button "button" at bounding box center [1215, 125] width 20 height 20
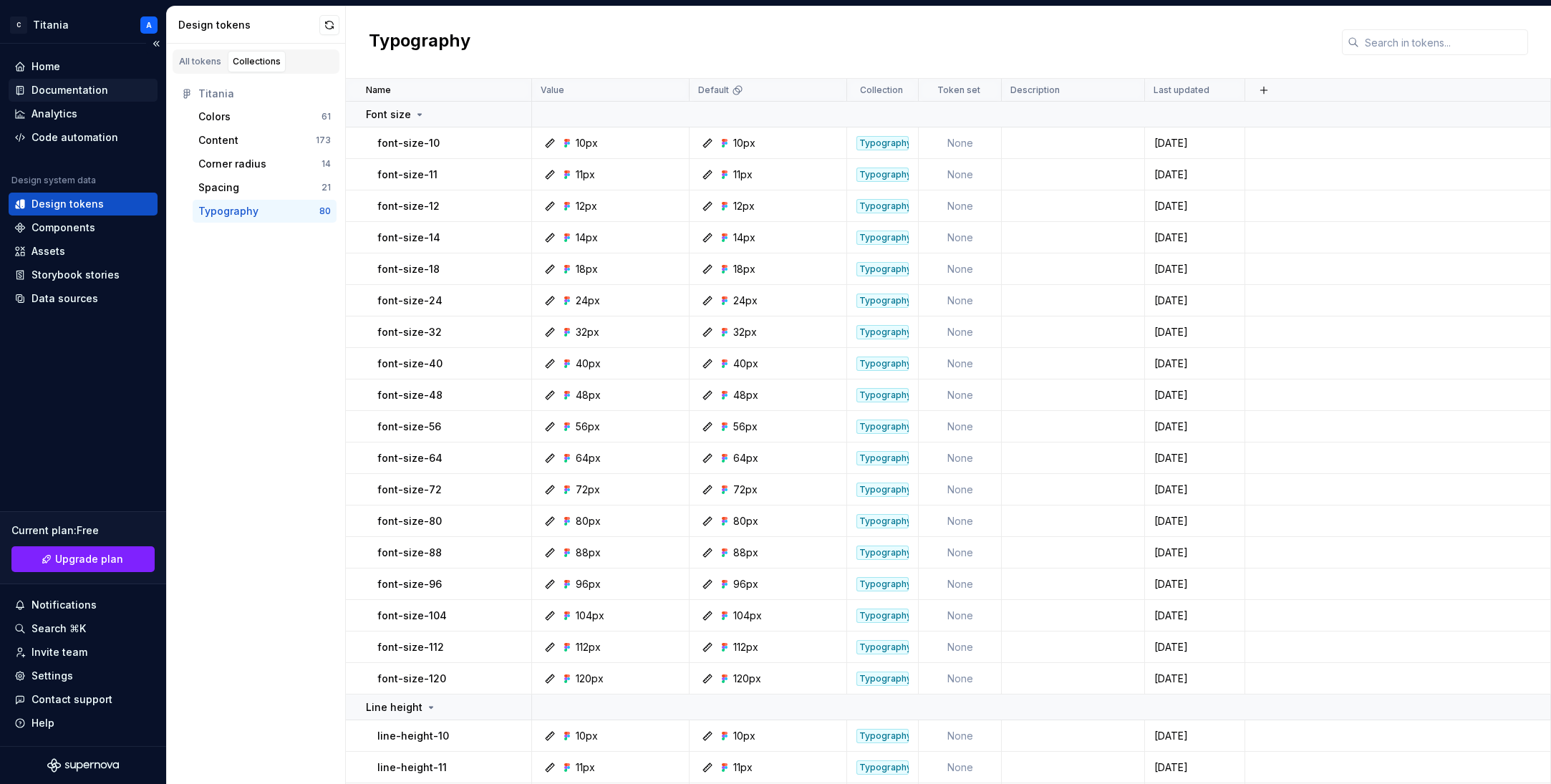
click at [69, 95] on div "Documentation" at bounding box center [69, 90] width 77 height 14
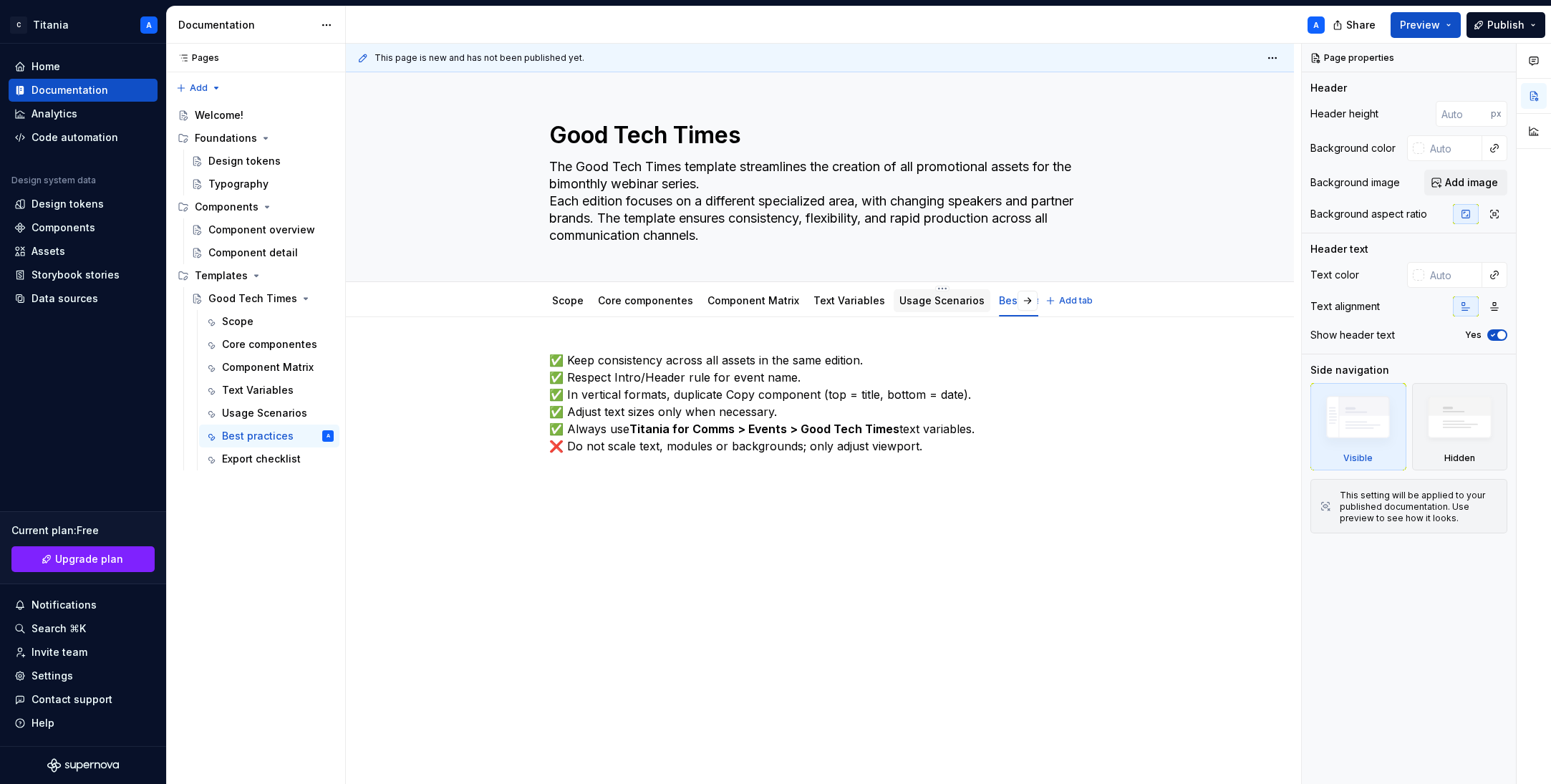
click at [911, 303] on link "Usage Scenarios" at bounding box center [942, 300] width 85 height 12
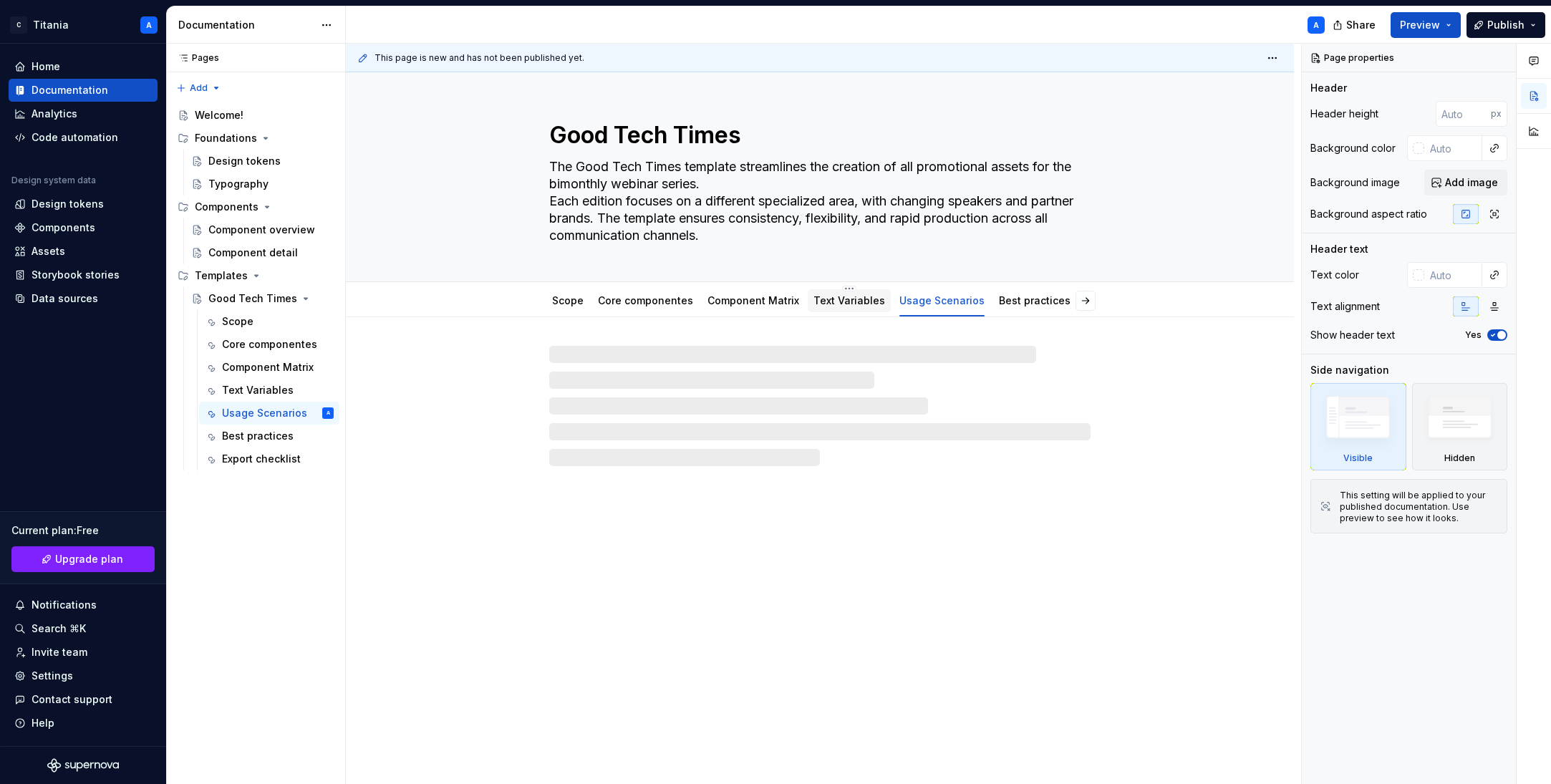
click at [829, 302] on link "Text Variables" at bounding box center [849, 300] width 72 height 12
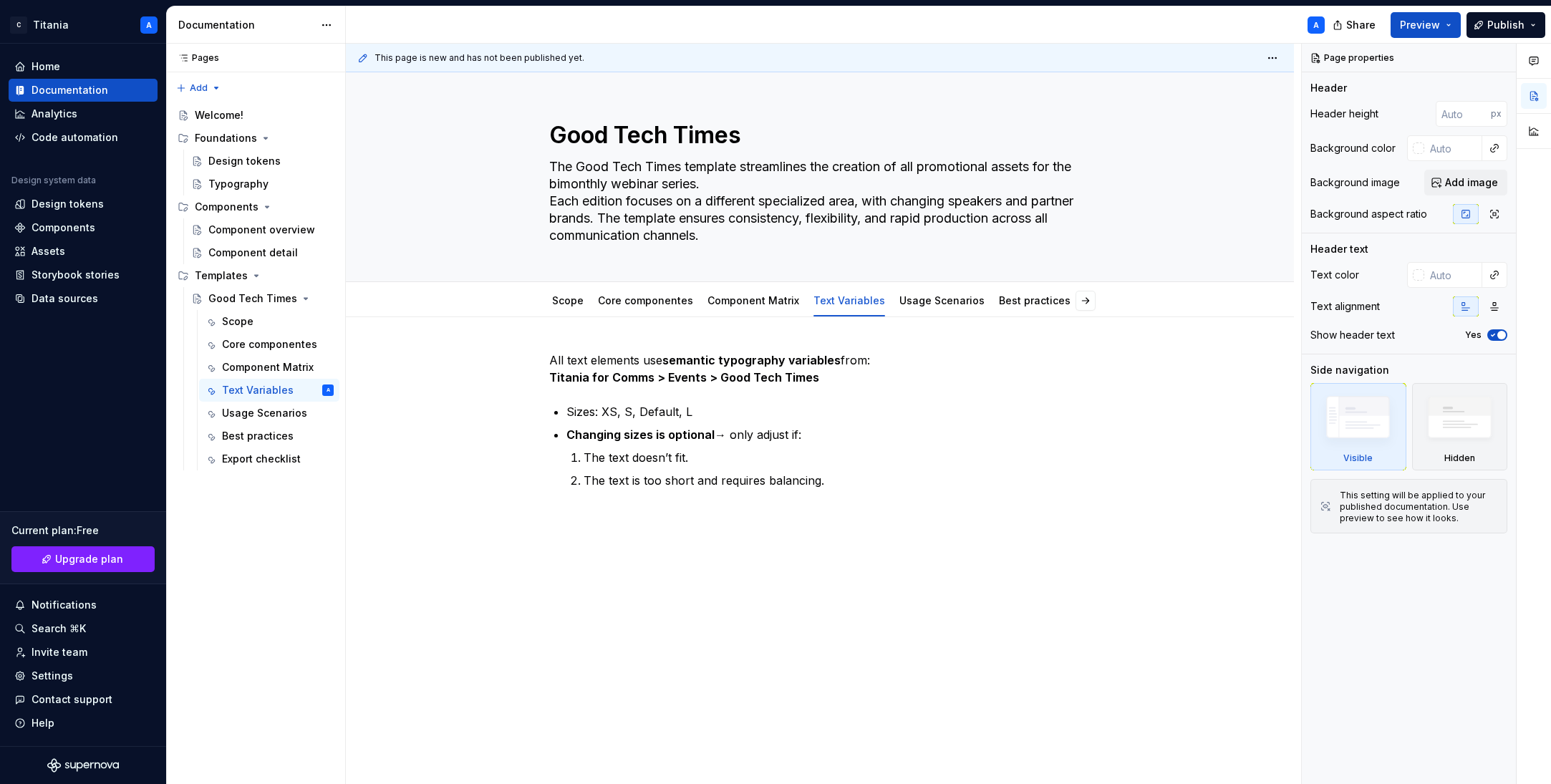
type textarea "*"
